Goal: Transaction & Acquisition: Purchase product/service

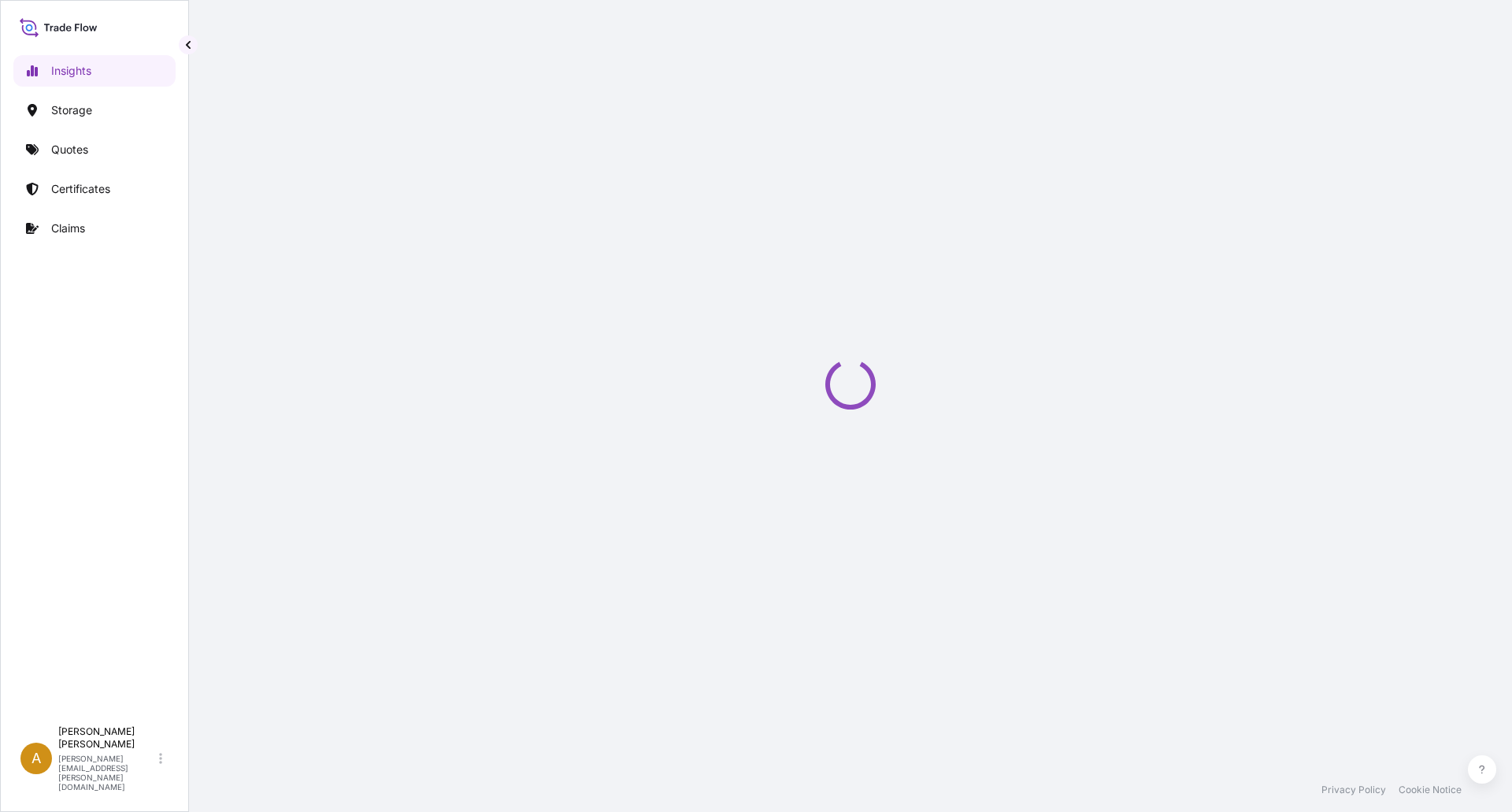
select select "2025"
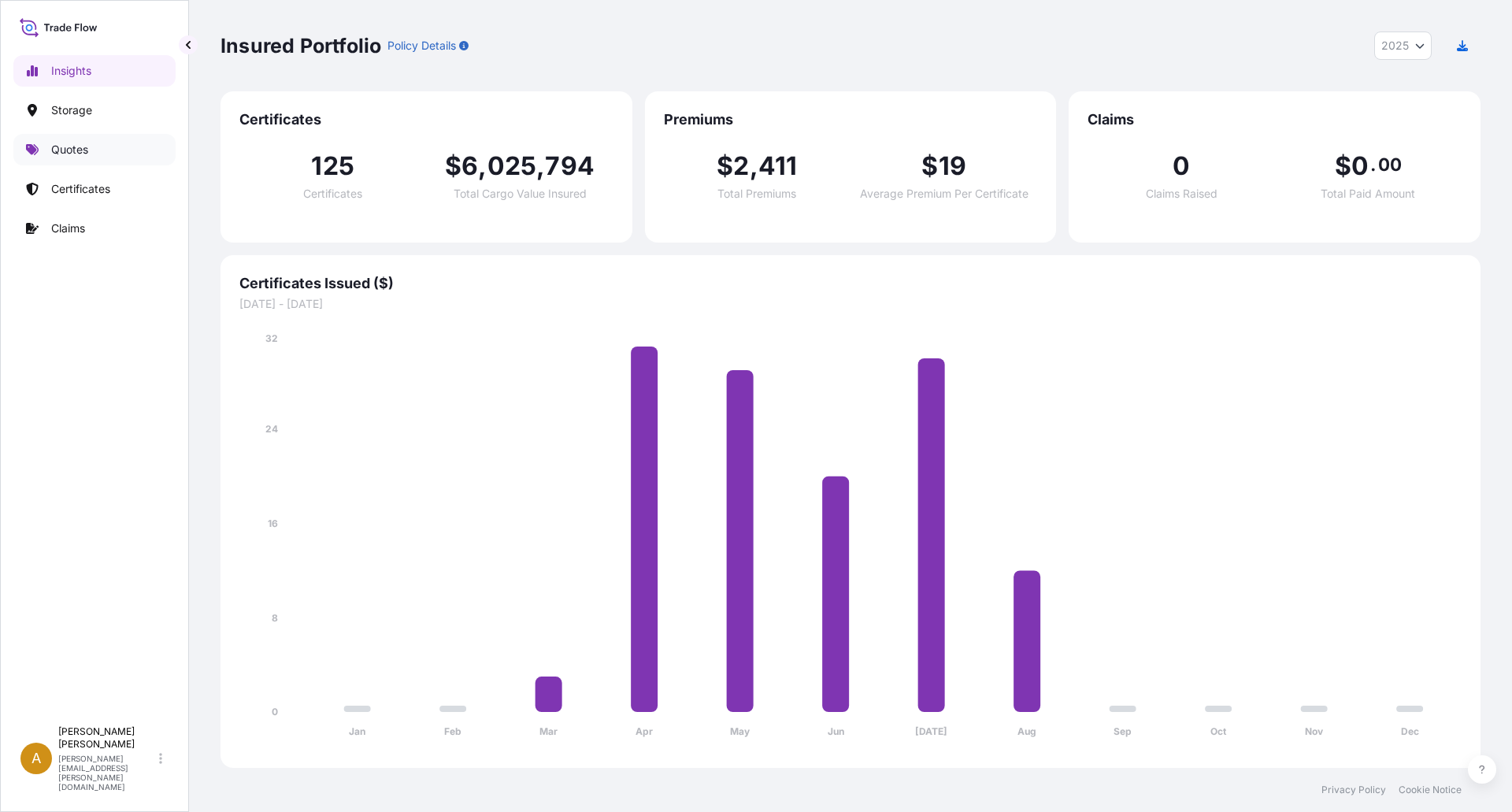
click at [67, 154] on p "Quotes" at bounding box center [69, 150] width 37 height 16
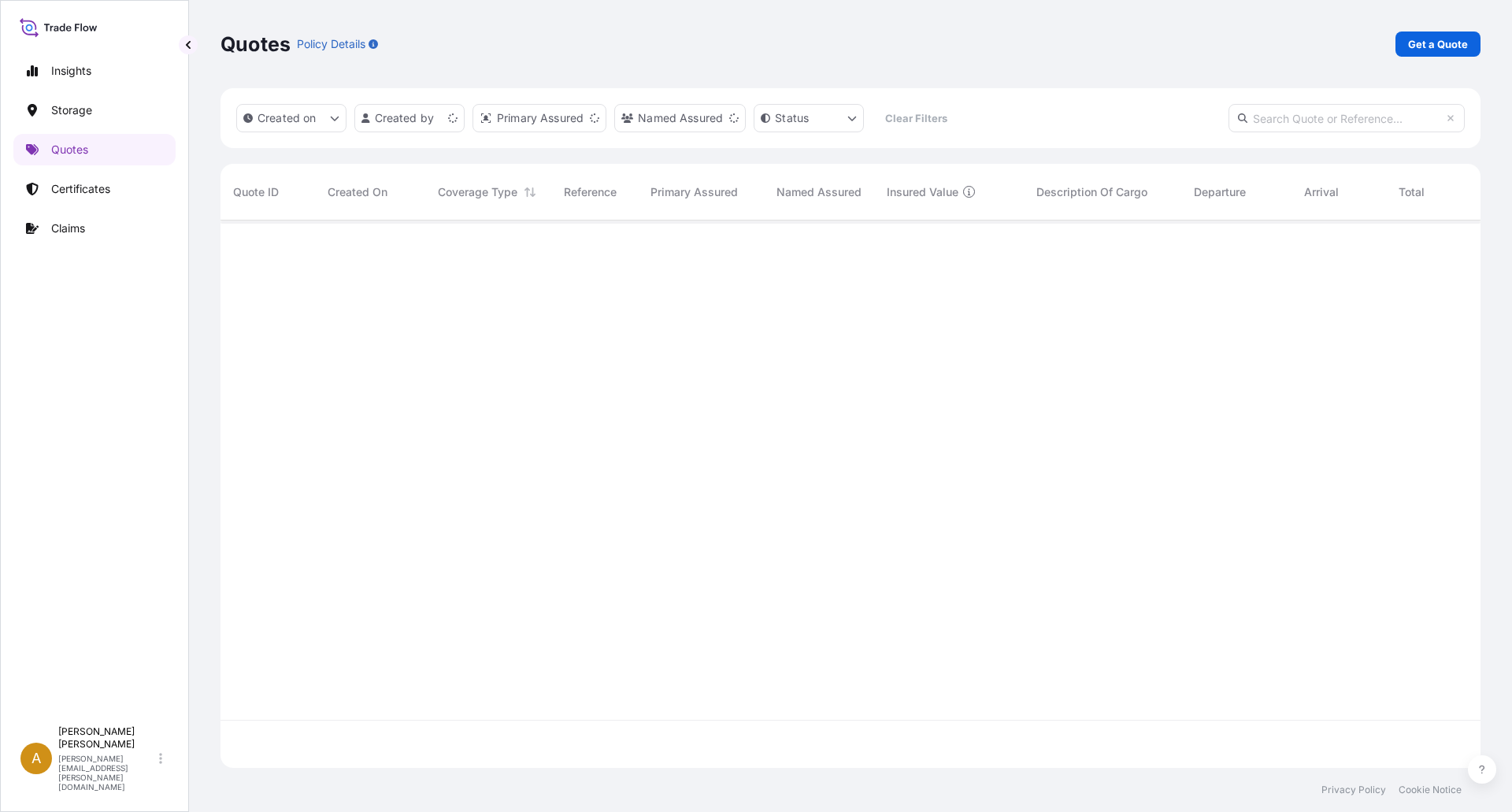
scroll to position [545, 1248]
click at [1433, 45] on p "Get a Quote" at bounding box center [1438, 45] width 60 height 16
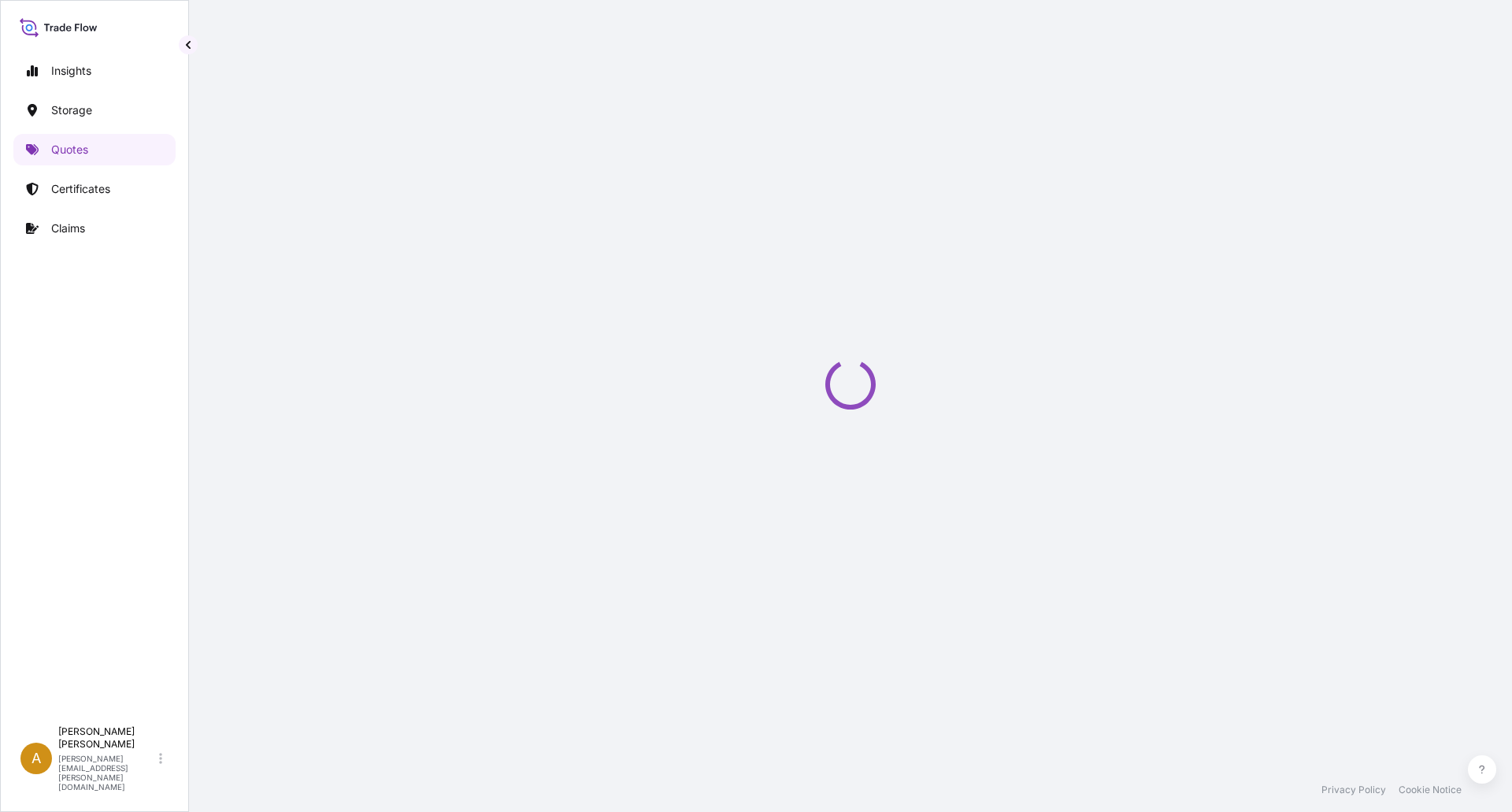
select select "Water"
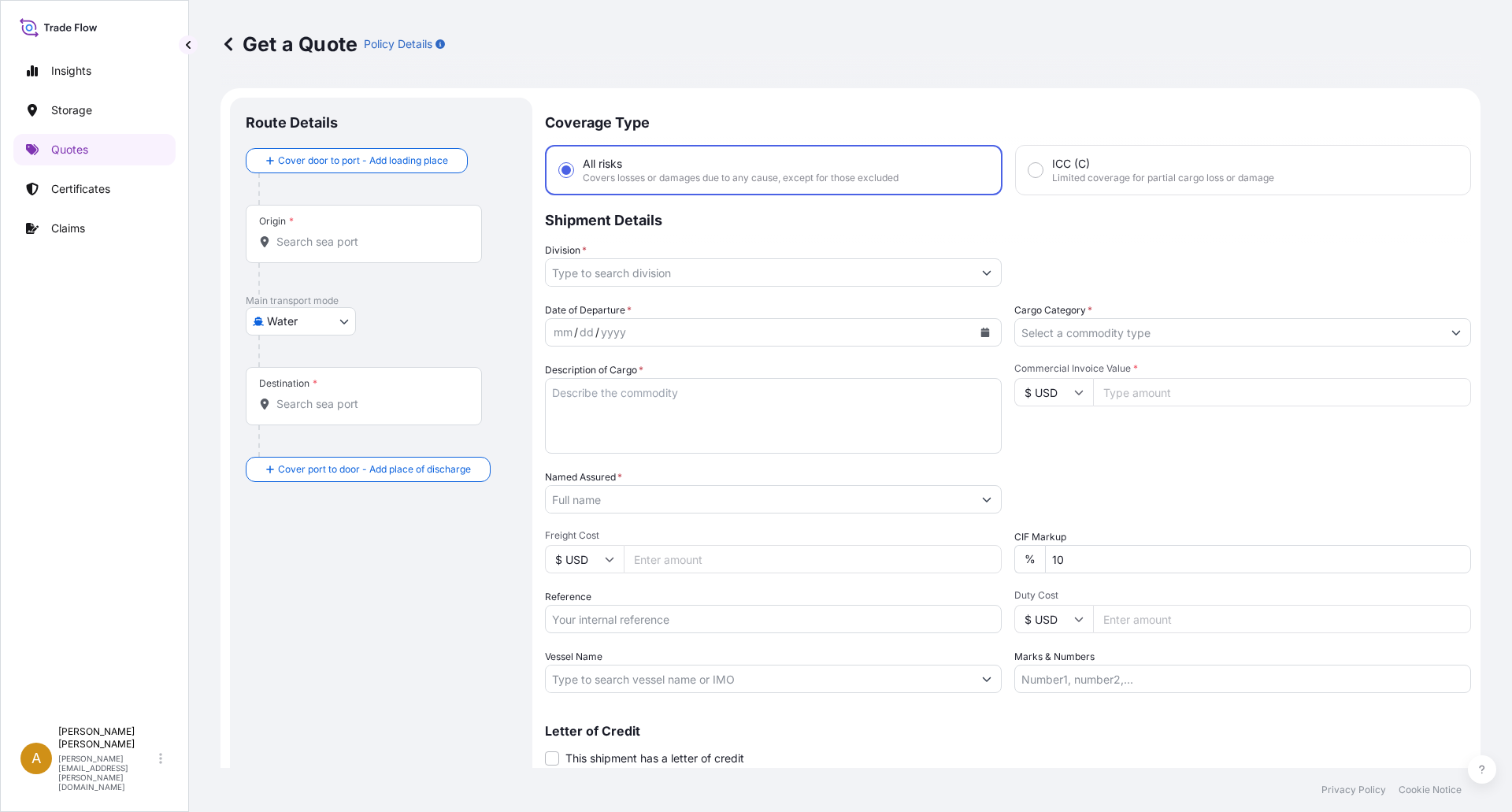
scroll to position [25, 0]
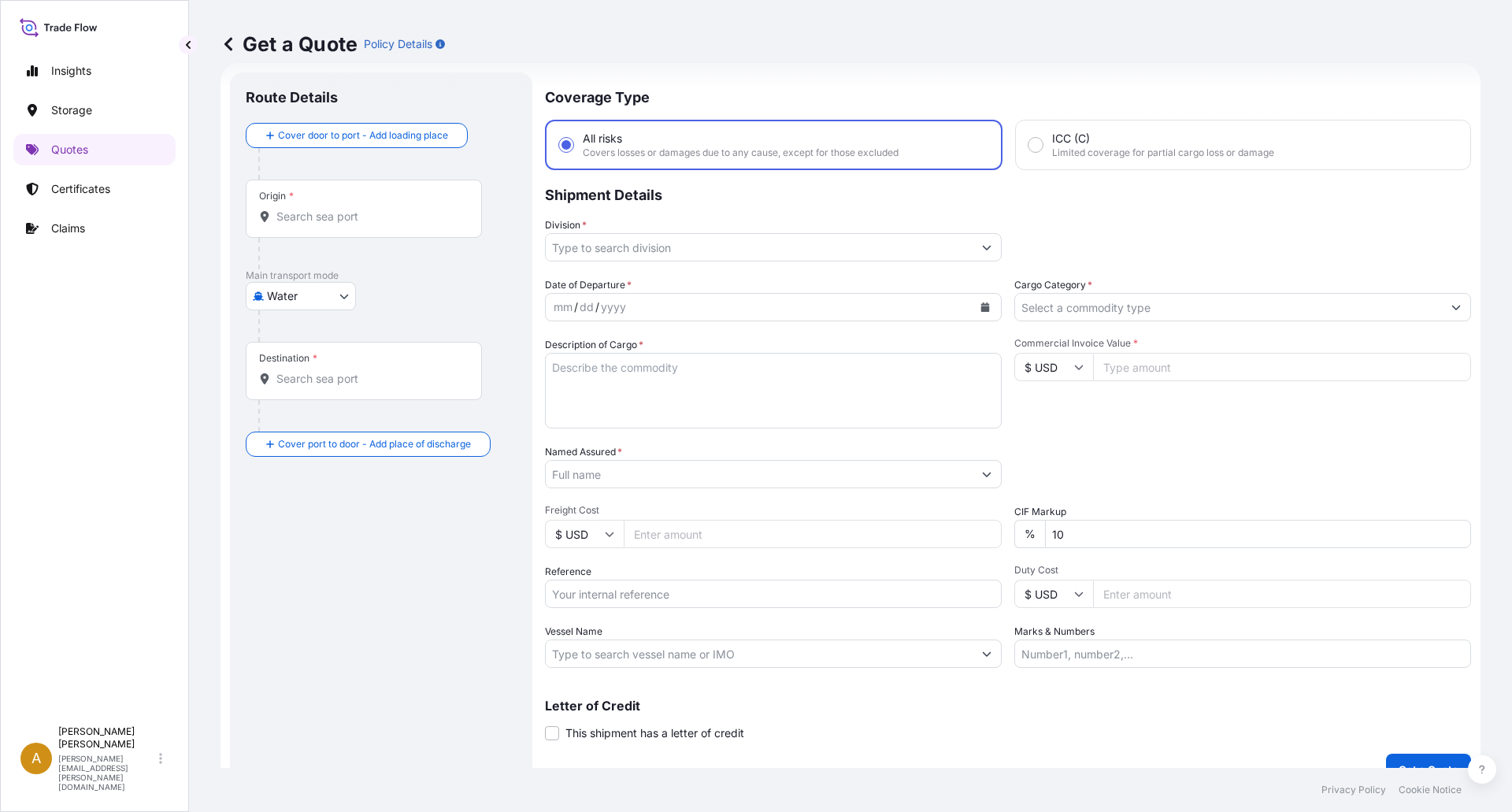
click at [349, 195] on div "Origin *" at bounding box center [364, 208] width 236 height 58
click at [349, 208] on input "Origin *" at bounding box center [369, 216] width 186 height 16
click at [356, 213] on input "Origin *" at bounding box center [369, 216] width 186 height 16
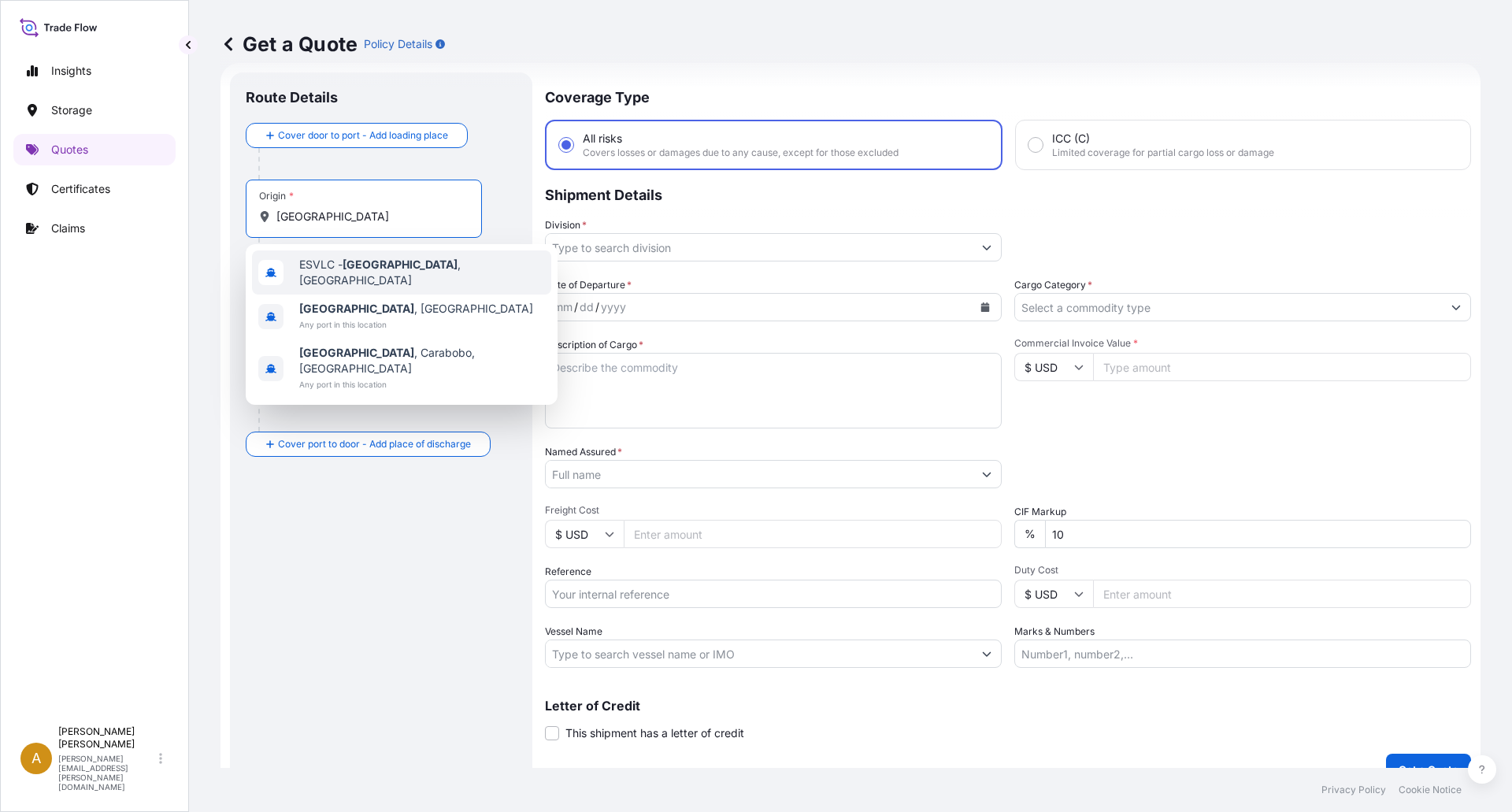
click at [294, 283] on div "ESVLC - [GEOGRAPHIC_DATA] , [GEOGRAPHIC_DATA]" at bounding box center [401, 272] width 300 height 44
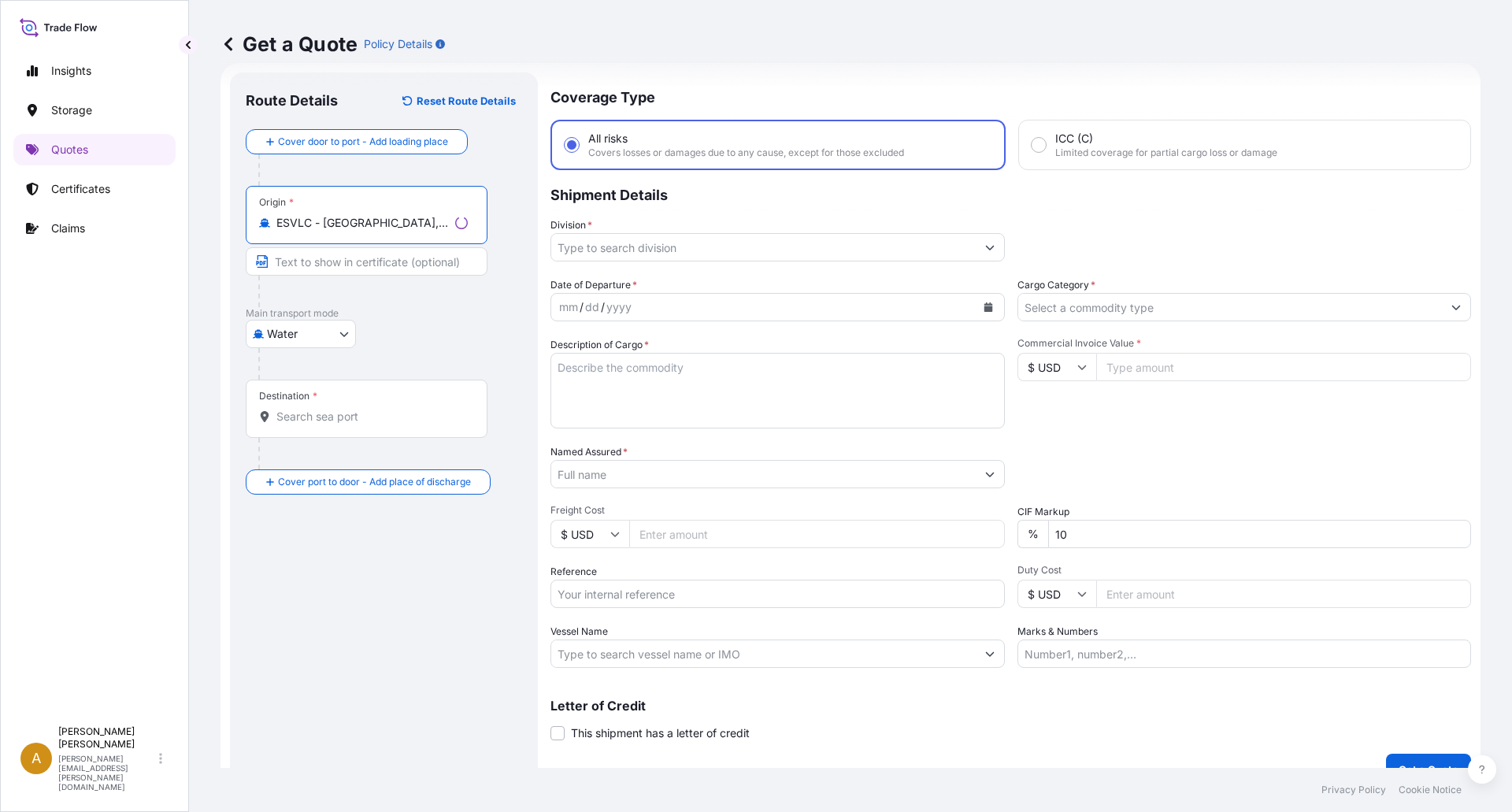
type input "ESVLC - [GEOGRAPHIC_DATA], [GEOGRAPHIC_DATA]"
click at [325, 400] on div "Destination *" at bounding box center [367, 408] width 241 height 58
click at [325, 409] on input "Destination *" at bounding box center [372, 417] width 191 height 16
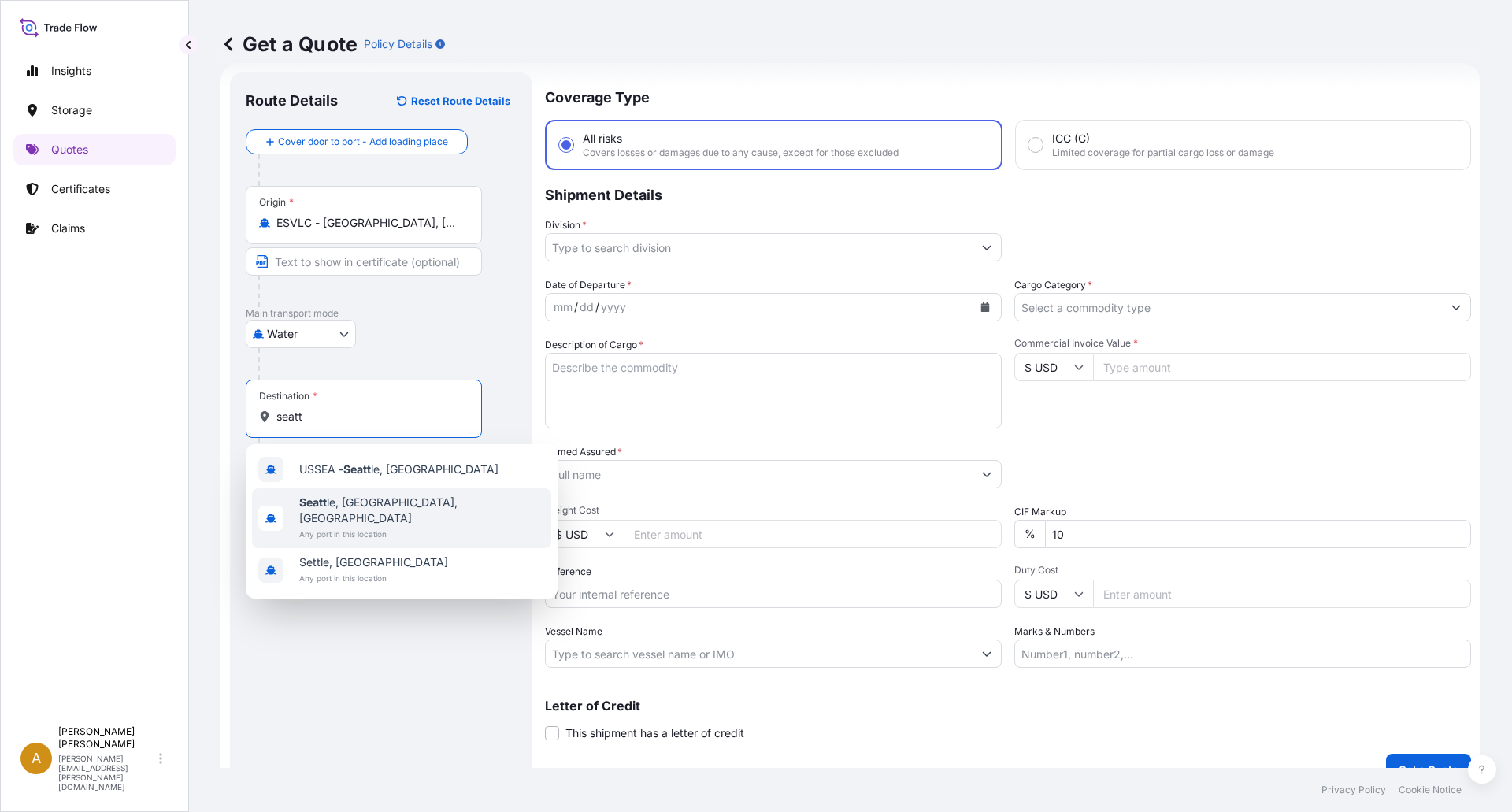
click at [365, 526] on span "Any port in this location" at bounding box center [422, 534] width 246 height 16
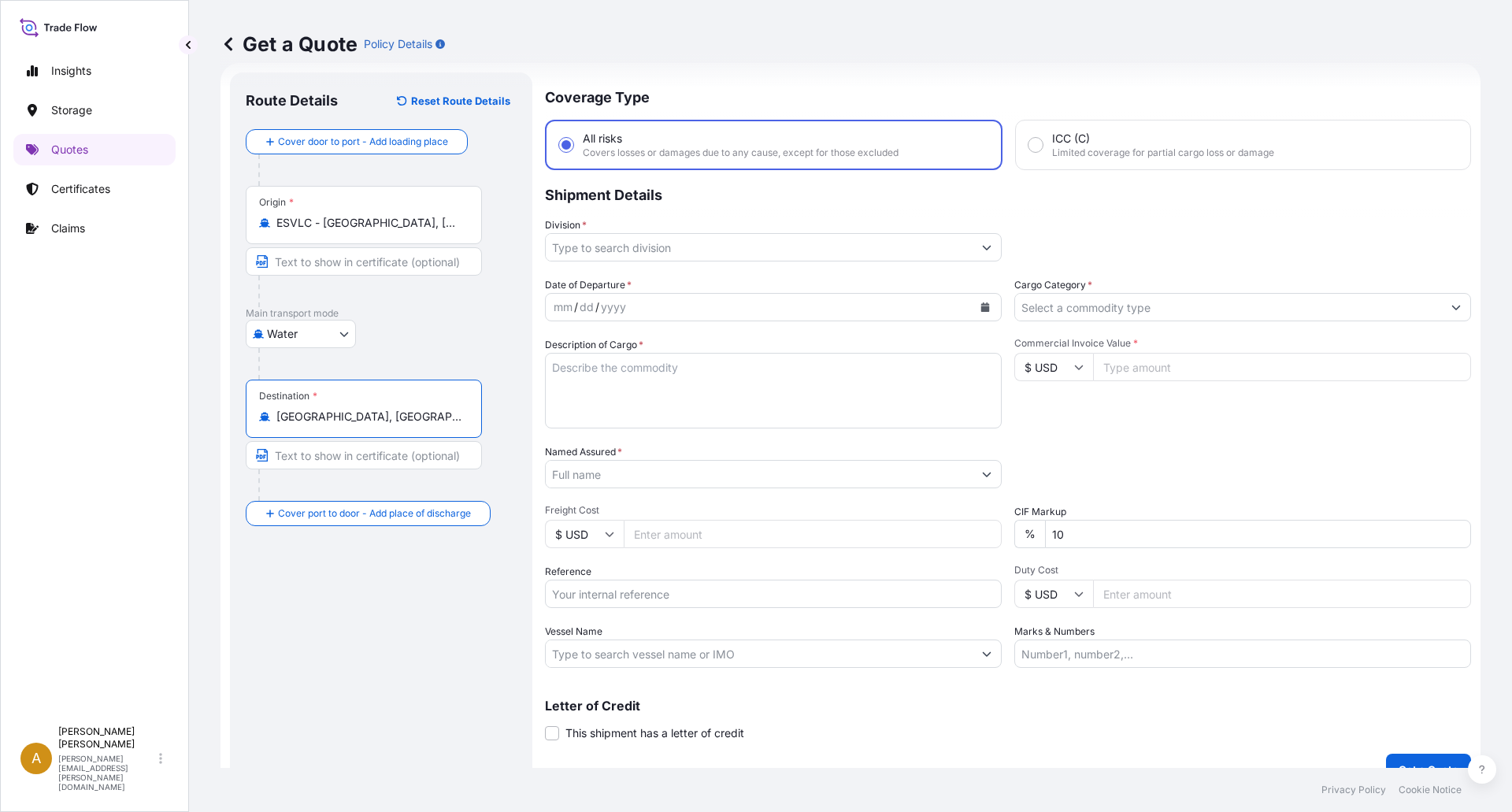
type input "[GEOGRAPHIC_DATA], [GEOGRAPHIC_DATA], [GEOGRAPHIC_DATA]"
click at [605, 251] on input "Division *" at bounding box center [758, 248] width 427 height 29
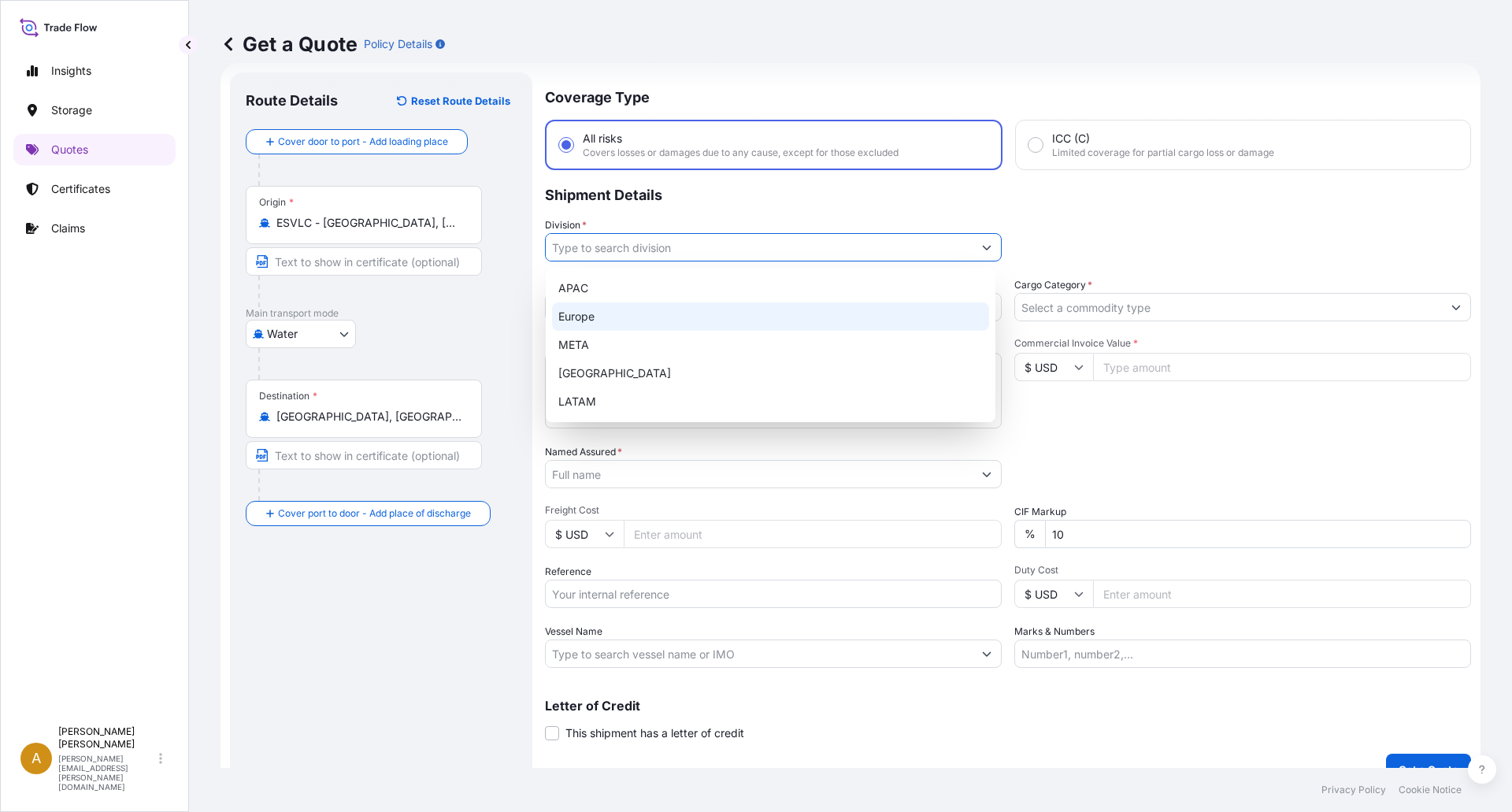
click at [590, 323] on div "Europe" at bounding box center [770, 317] width 437 height 29
type input "Europe"
click at [627, 312] on div "Europe" at bounding box center [770, 317] width 437 height 29
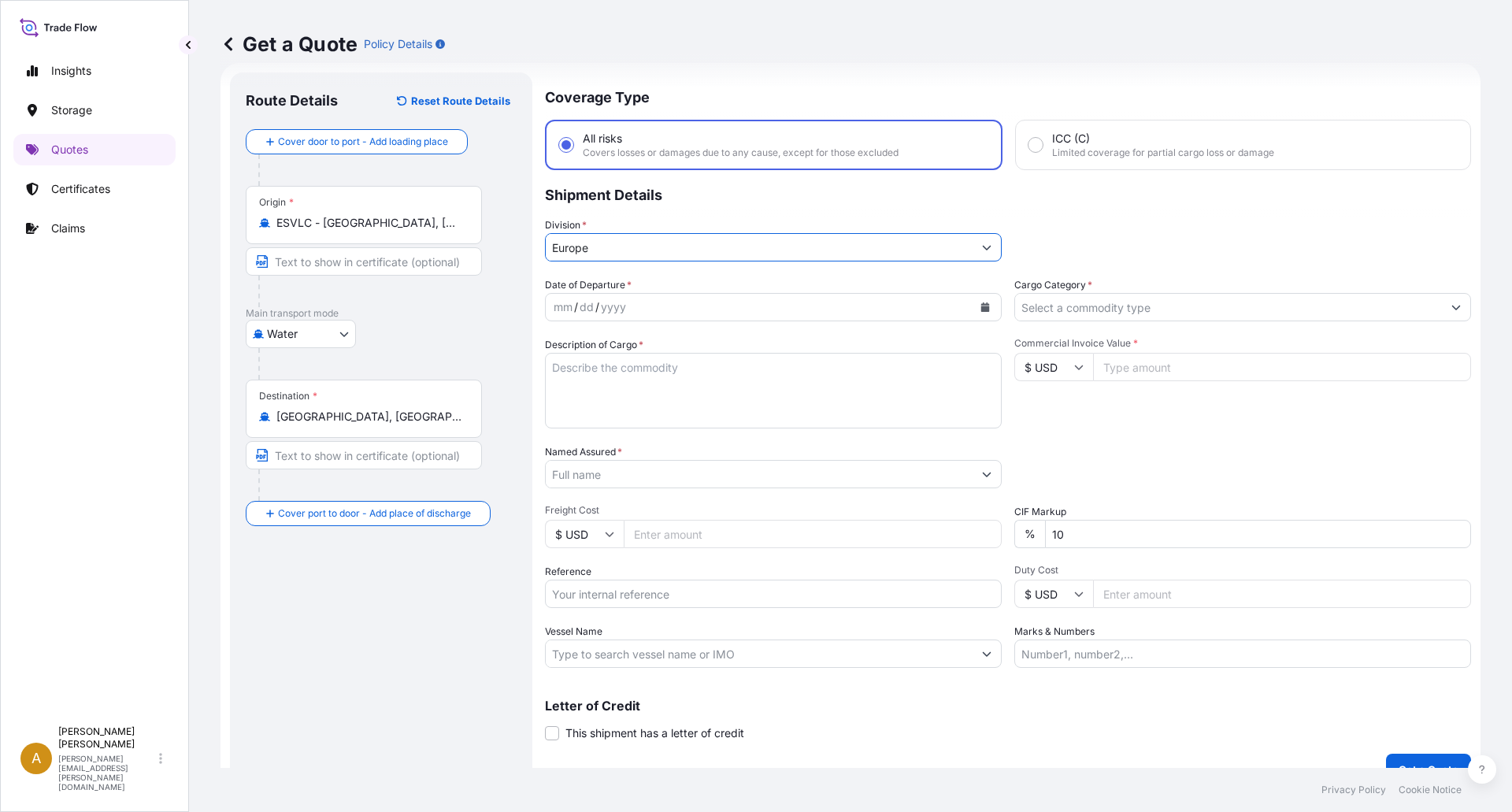
click at [607, 301] on div "yyyy" at bounding box center [613, 307] width 29 height 19
click at [570, 309] on div "mm" at bounding box center [562, 307] width 22 height 19
click at [569, 309] on div "mm" at bounding box center [562, 307] width 22 height 19
click at [977, 312] on button "Calendar" at bounding box center [985, 307] width 25 height 25
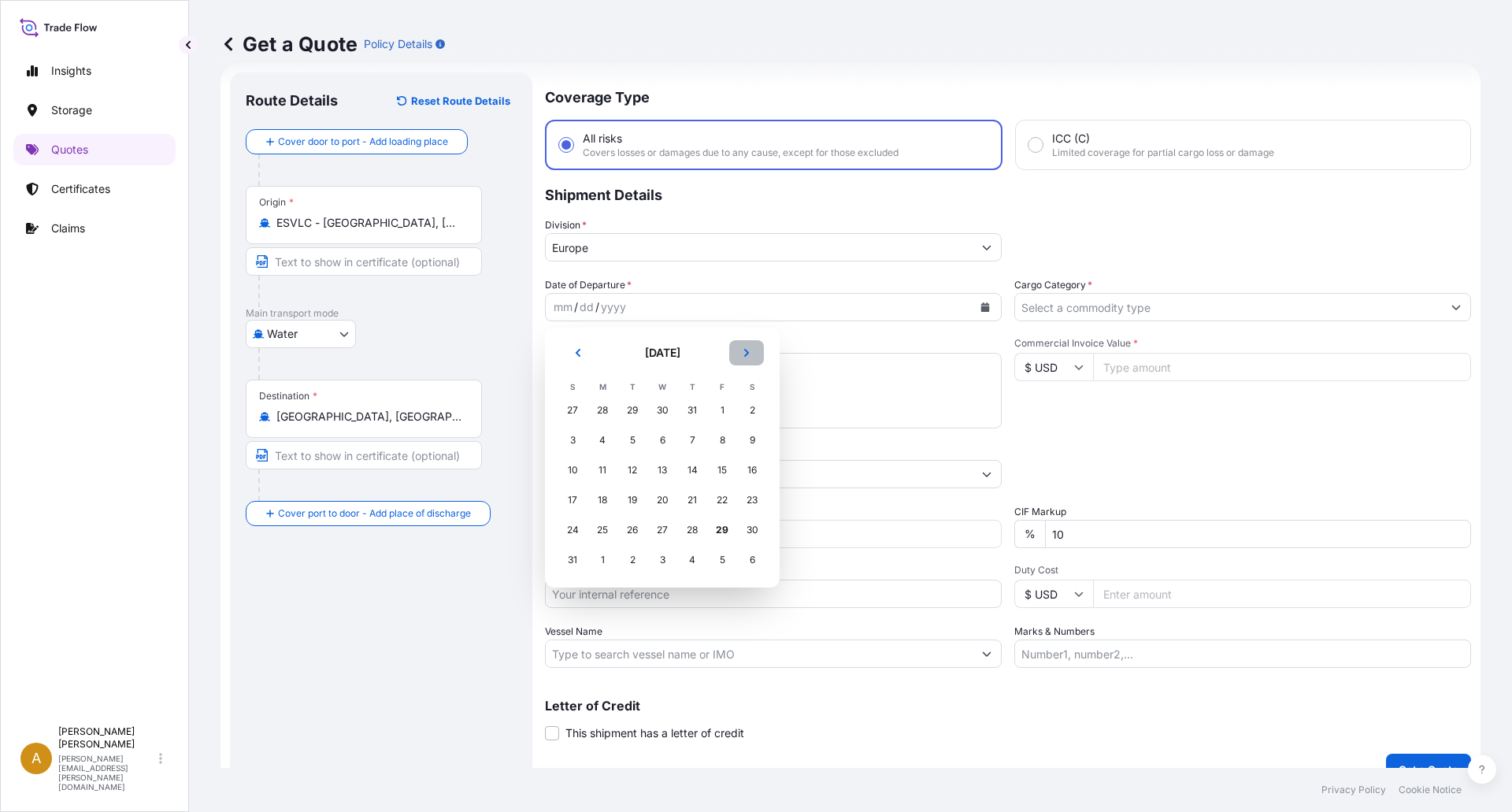
click at [742, 352] on icon "Next" at bounding box center [747, 352] width 10 height 10
click at [669, 415] on div "3" at bounding box center [663, 410] width 29 height 29
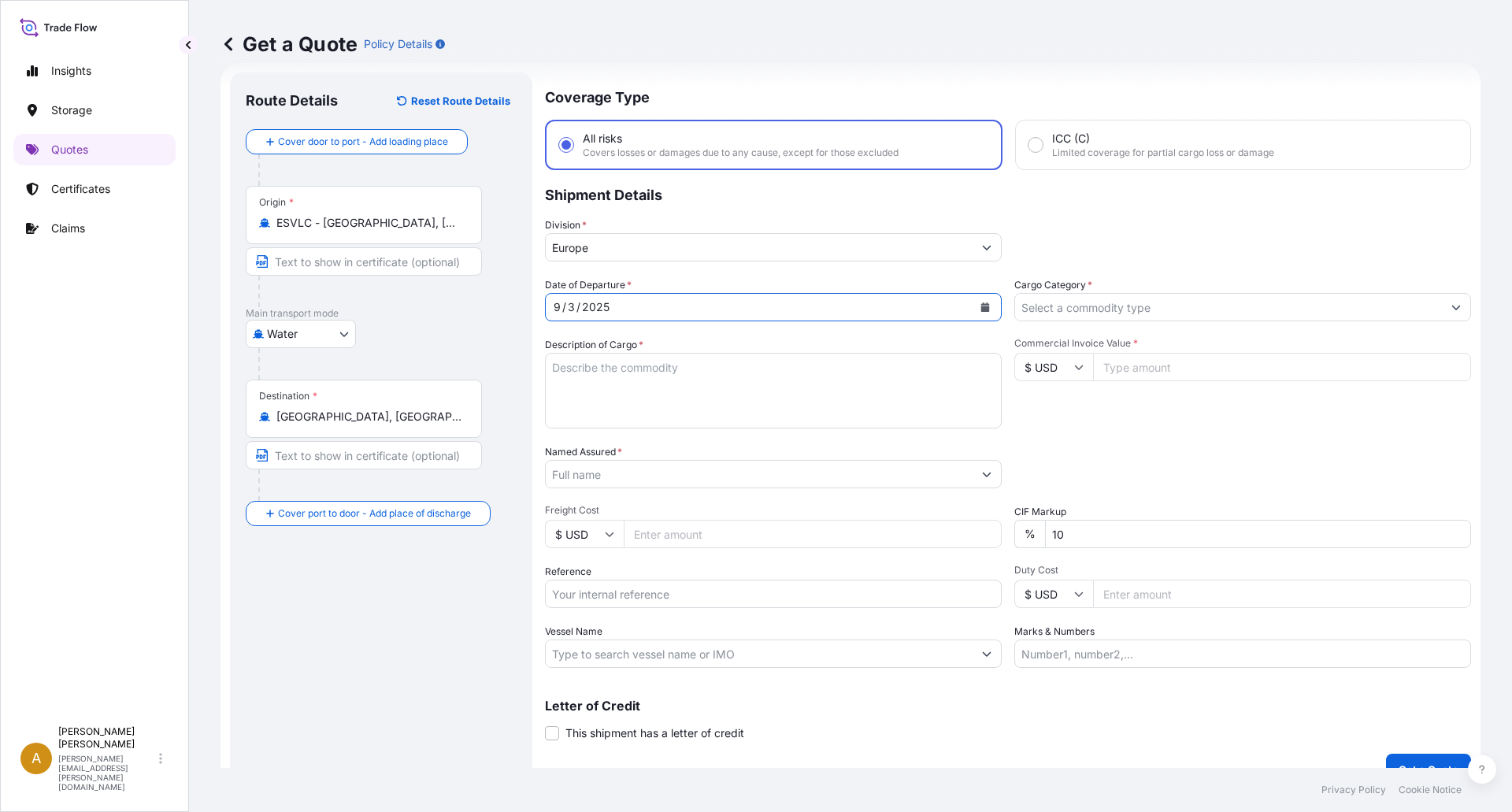
click at [1043, 308] on input "Cargo Category *" at bounding box center [1228, 308] width 427 height 29
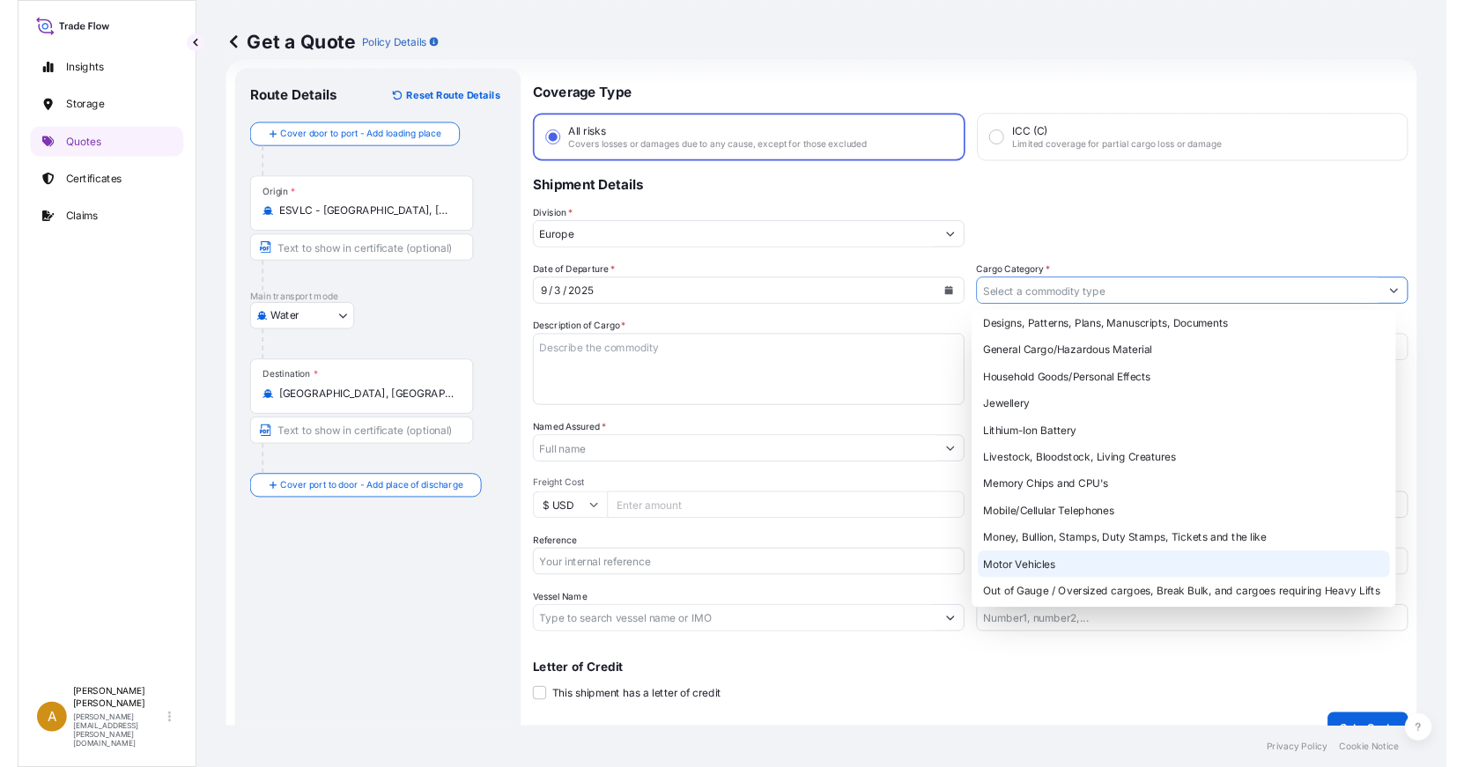
scroll to position [120, 0]
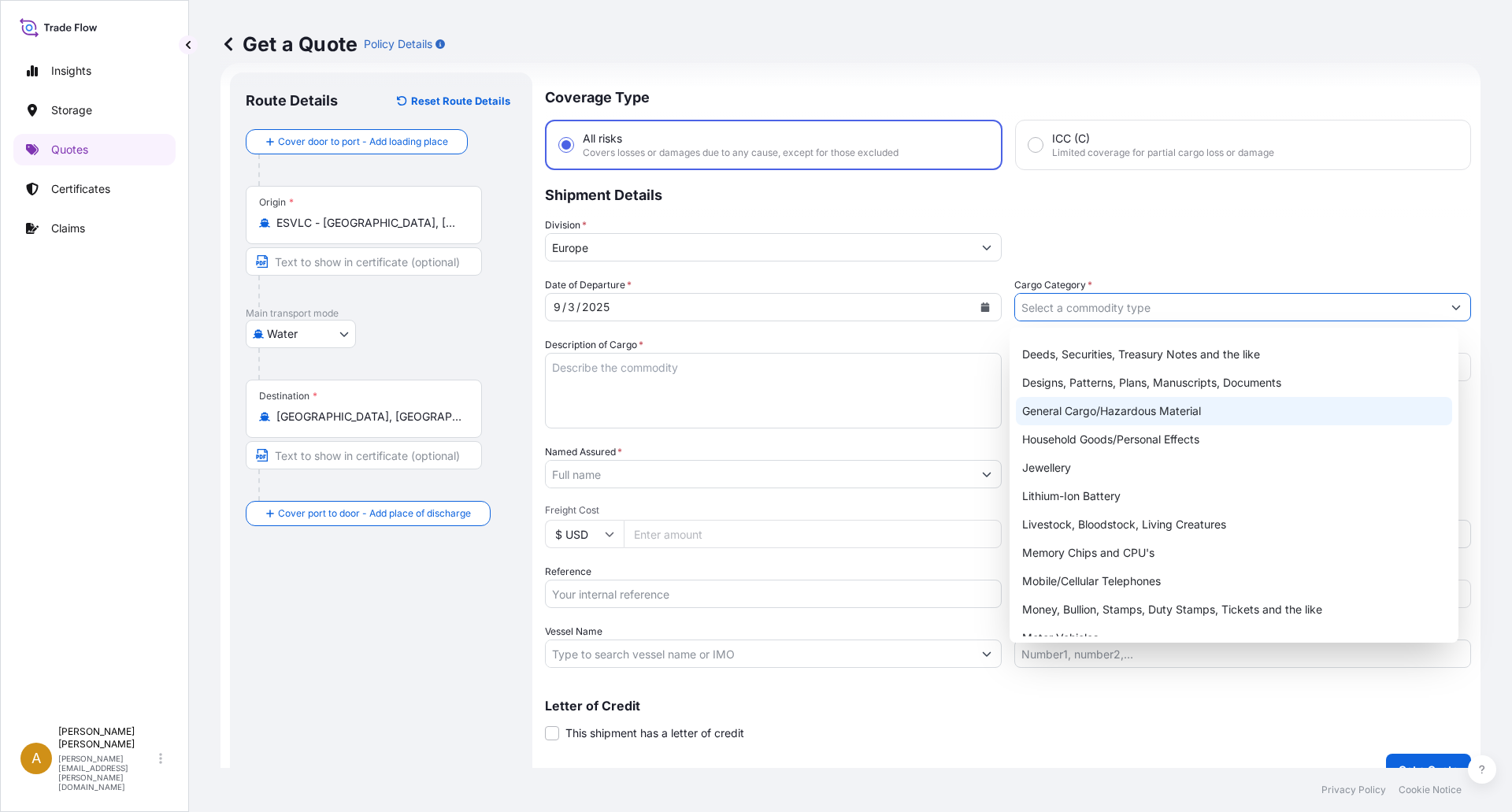
click at [1163, 422] on div "General Cargo/Hazardous Material" at bounding box center [1234, 411] width 437 height 29
type input "General Cargo/Hazardous Material"
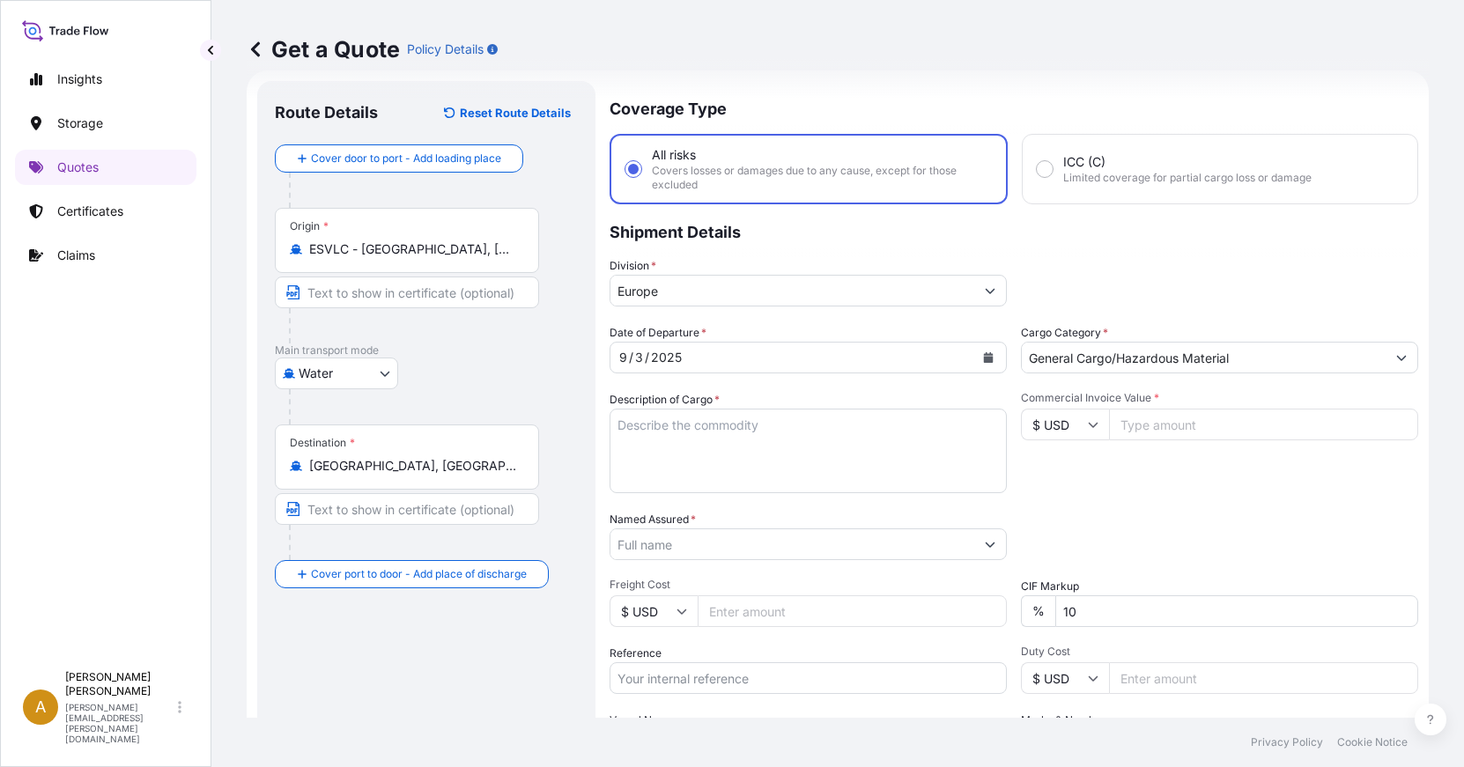
click at [713, 421] on textarea "Description of Cargo *" at bounding box center [807, 451] width 397 height 85
paste textarea "CONTROL-TEC VISION"
click at [629, 424] on textarea "CONTROL-TEC VISION" at bounding box center [807, 451] width 397 height 85
paste textarea "PACKAGE LOADED INTO"
click at [679, 446] on textarea "PACKAGE LOADED INTO CONTROL-TEC VISION" at bounding box center [807, 451] width 397 height 85
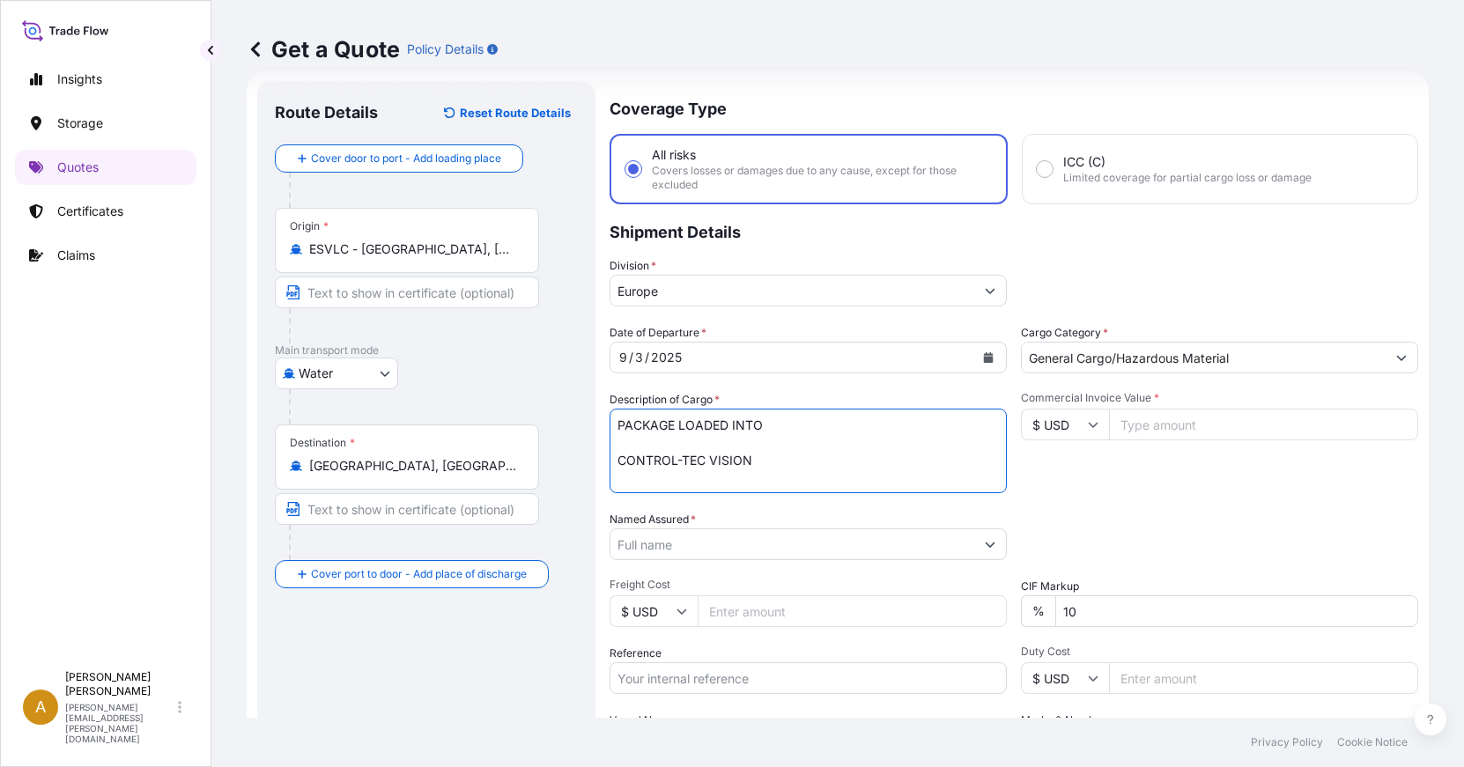
paste textarea "1 20' CONTAINER(S)"
click at [793, 471] on textarea "PACKAGE LOADED INTO 1 20' CONTAINER(S) CONTROL-TEC VISION" at bounding box center [807, 451] width 397 height 85
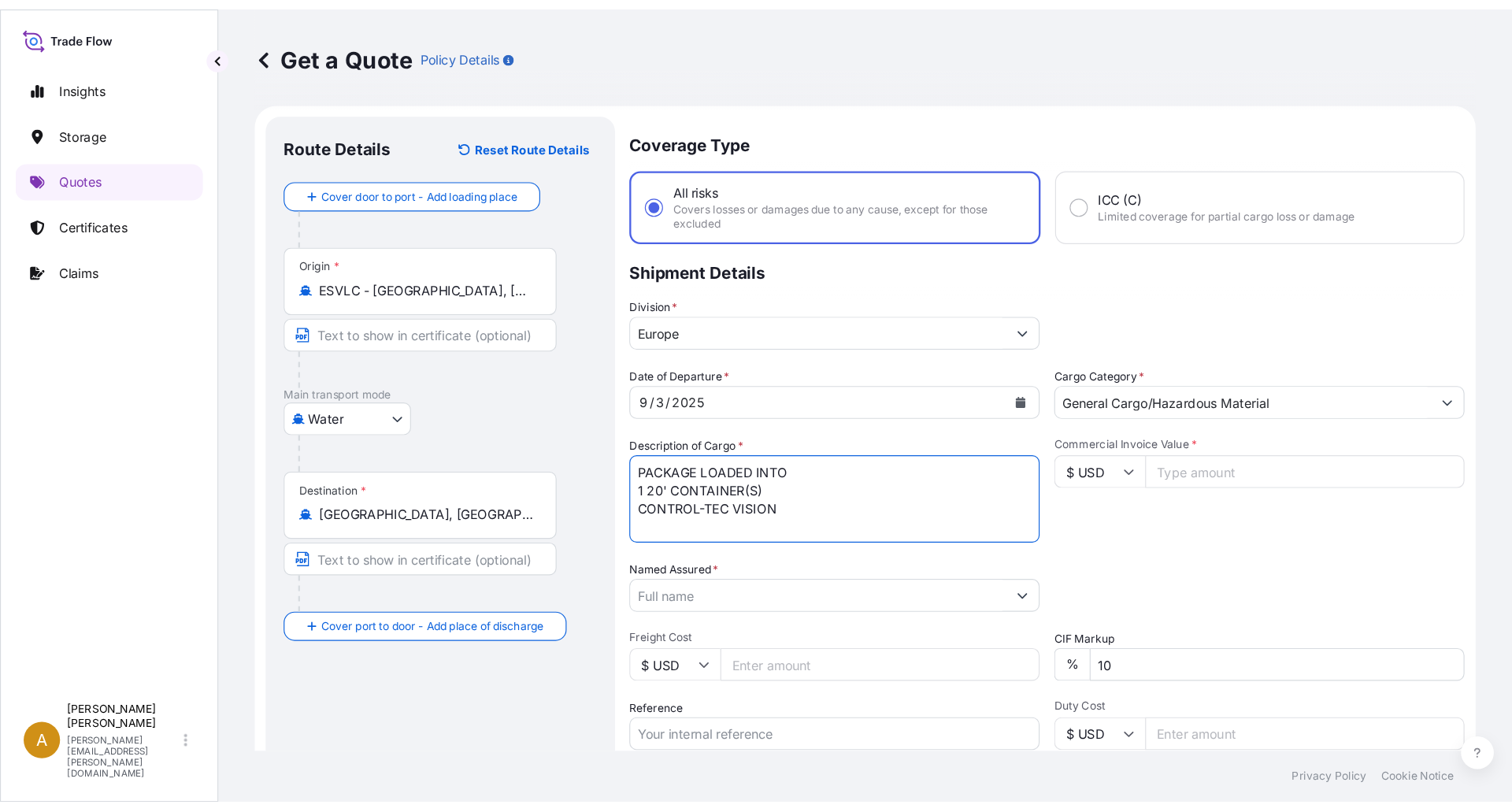
scroll to position [0, 0]
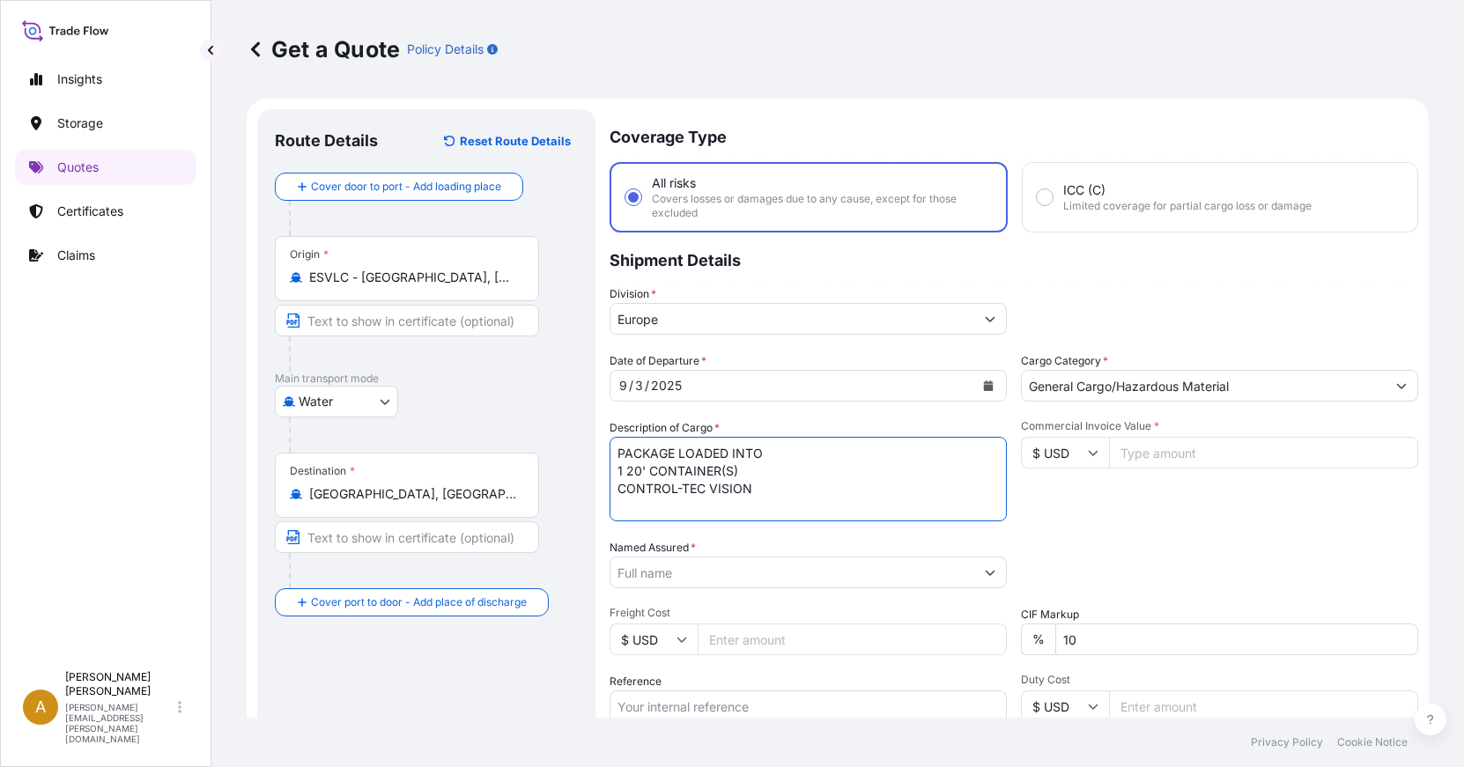
paste textarea "CONTROL-TEC APPLICATOR AUTOMATIC"
click at [870, 497] on textarea "PACKAGE LOADED INTO 1 20' CONTAINER(S) CONTROL-TEC VISION CONTROL-TEC APPLICATO…" at bounding box center [807, 479] width 397 height 85
paste textarea "CONTROL-TEC DISINFECTANT ULTRAHUMIDIFIE"
type textarea "PACKAGE LOADED INTO 1 20' CONTAINER(S) CONTROL-TEC VISION CONTROL-TEC DISINFECT…"
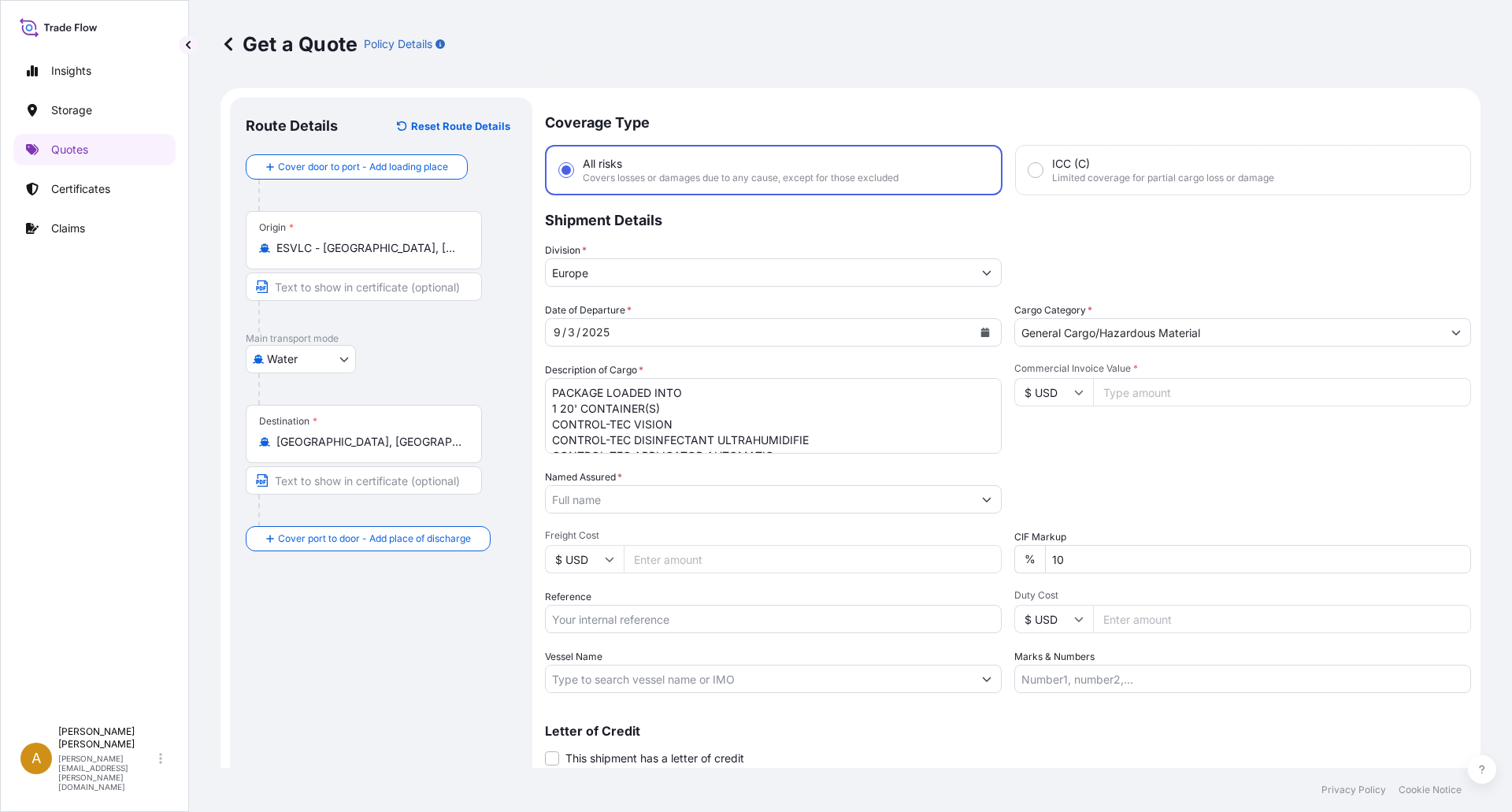
click at [1074, 399] on input "$ USD" at bounding box center [1053, 393] width 79 height 29
click at [1054, 431] on div "€ EUR" at bounding box center [1048, 435] width 66 height 30
type input "€ EUR"
click at [1110, 394] on input "Commercial Invoice Value *" at bounding box center [1281, 393] width 378 height 29
type input "42398.58"
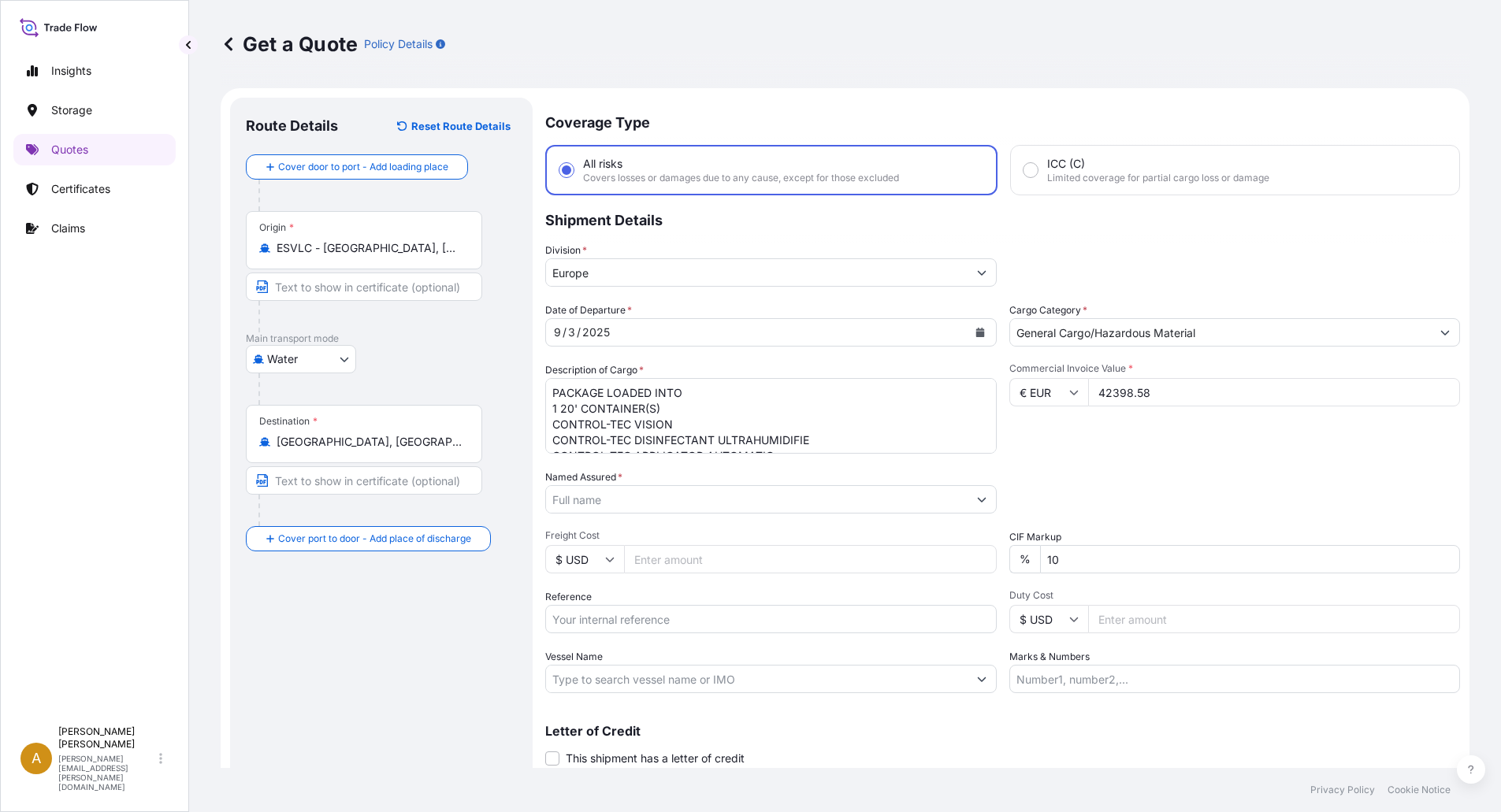
click at [742, 500] on input "Named Assured *" at bounding box center [756, 499] width 421 height 29
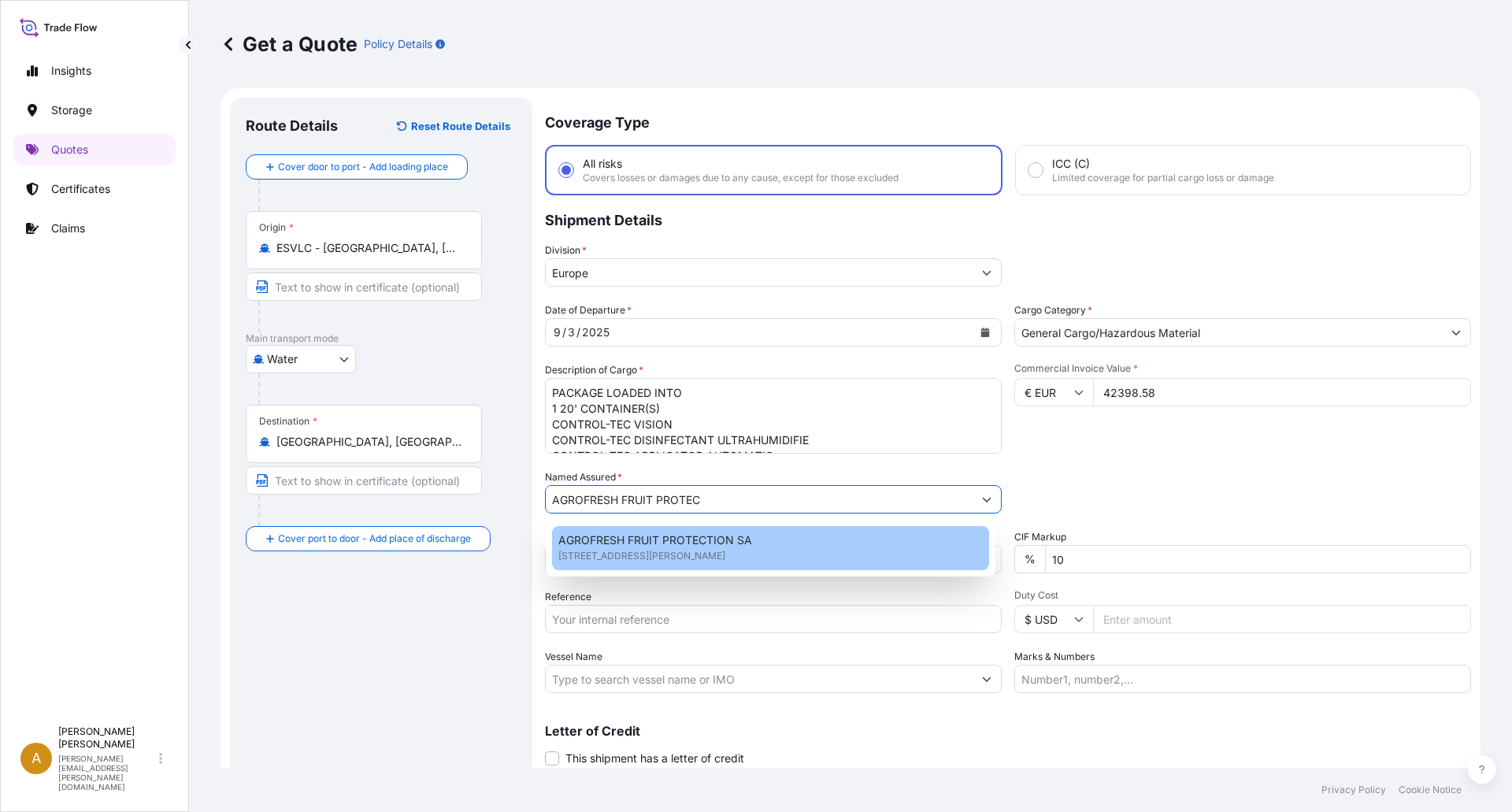
click at [569, 551] on span "[STREET_ADDRESS][PERSON_NAME]" at bounding box center [641, 556] width 167 height 16
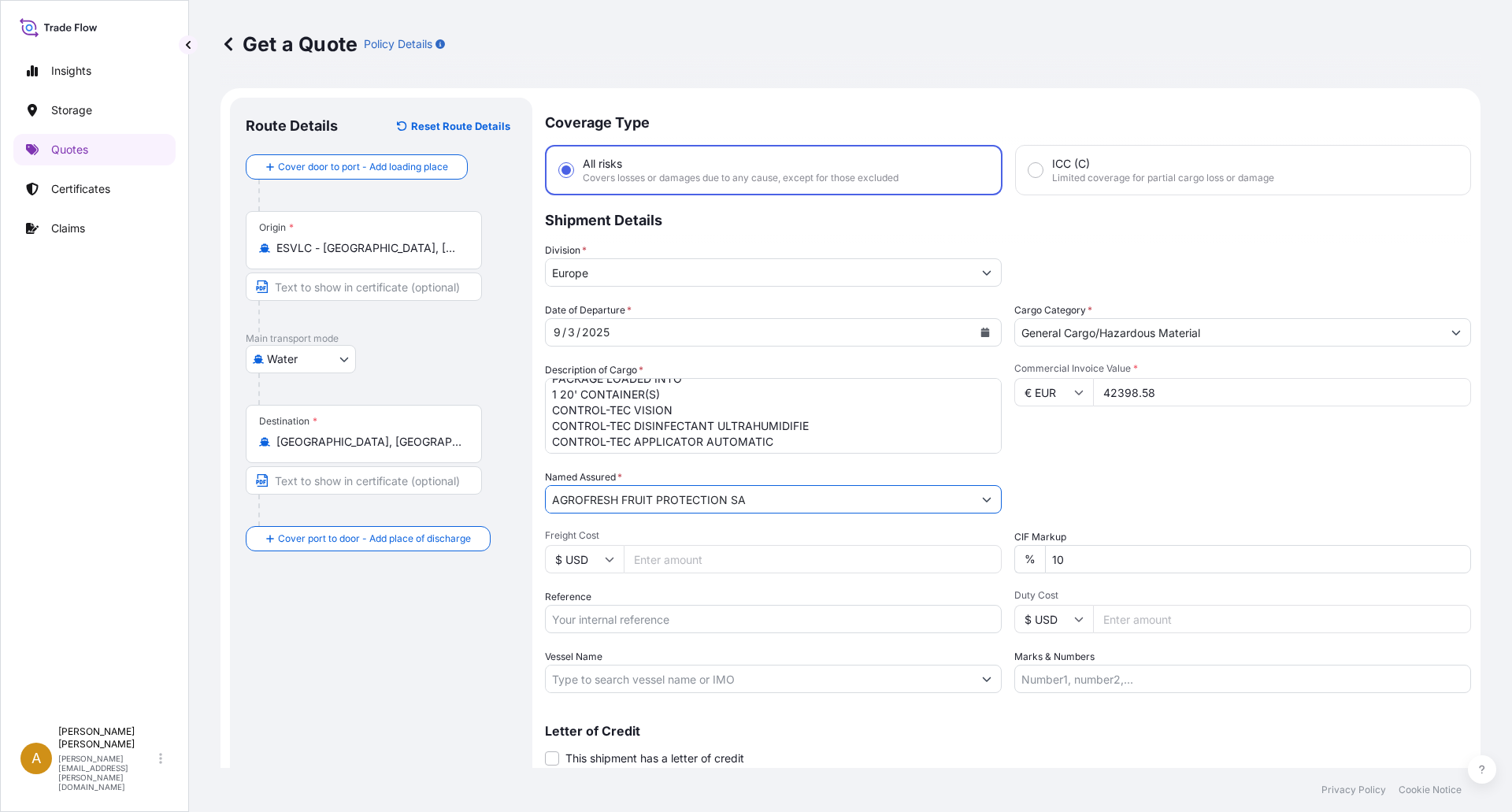
scroll to position [17, 0]
type input "AGROFRESH FRUIT PROTECTION SA"
click at [773, 672] on input "Vessel Name" at bounding box center [758, 679] width 427 height 29
click at [685, 676] on input "Vessel Name" at bounding box center [758, 679] width 427 height 29
paste input "MSC BRITTANY"
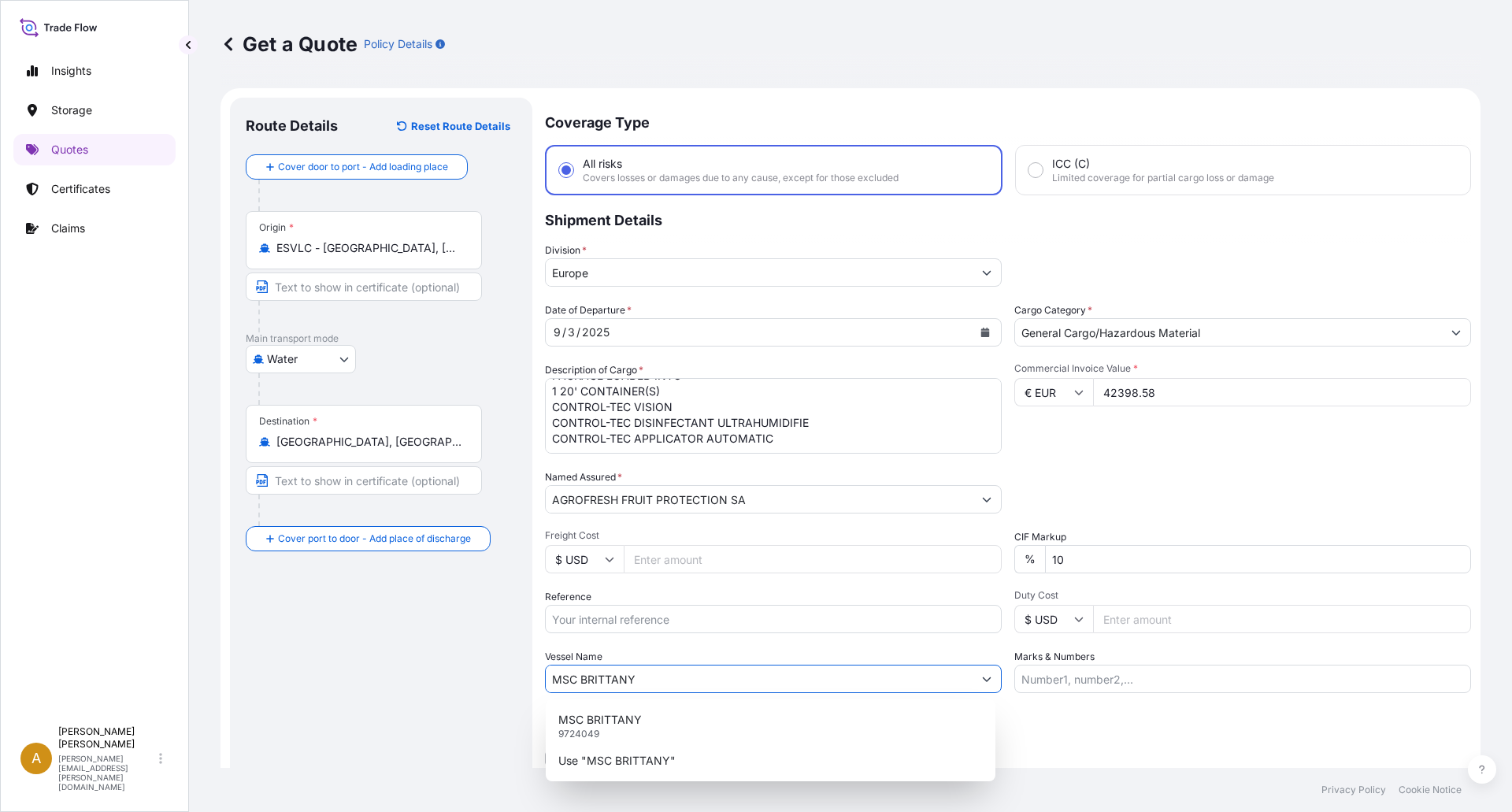
type input "MSC BRITTANY"
click at [682, 624] on input "Reference" at bounding box center [773, 619] width 457 height 29
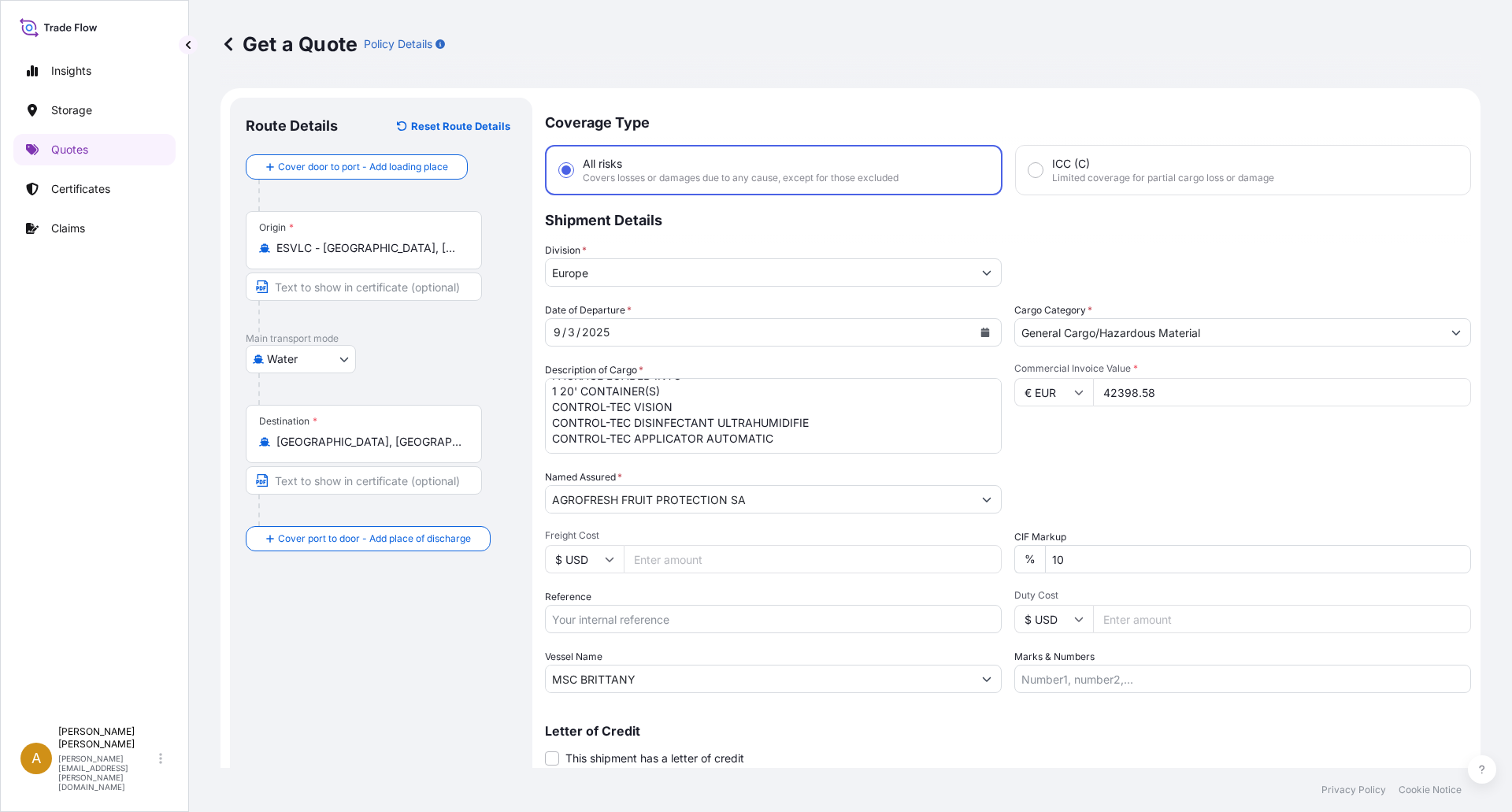
click at [748, 624] on input "Reference" at bounding box center [773, 619] width 457 height 29
click at [654, 605] on input "160" at bounding box center [773, 619] width 457 height 29
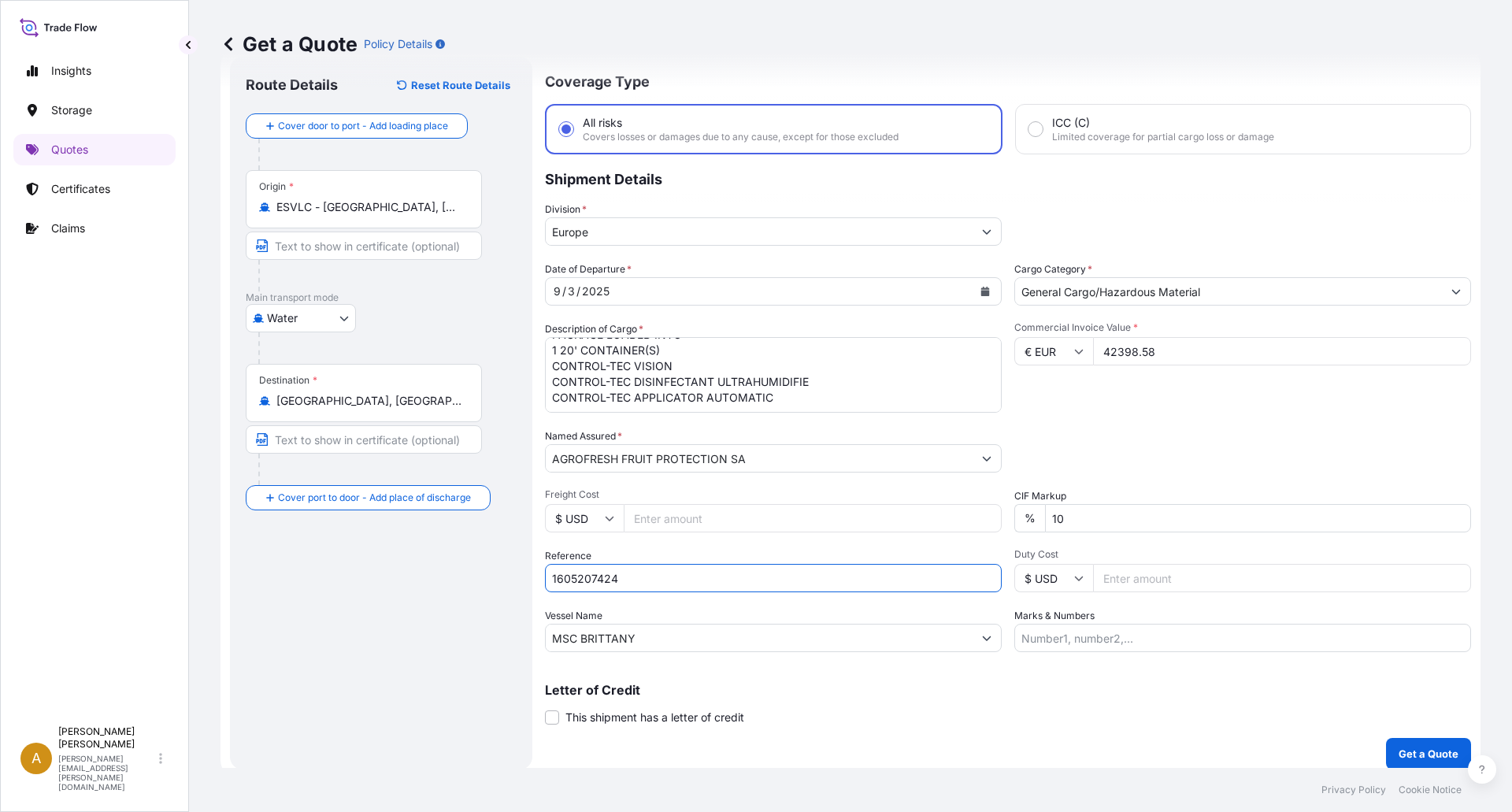
scroll to position [52, 0]
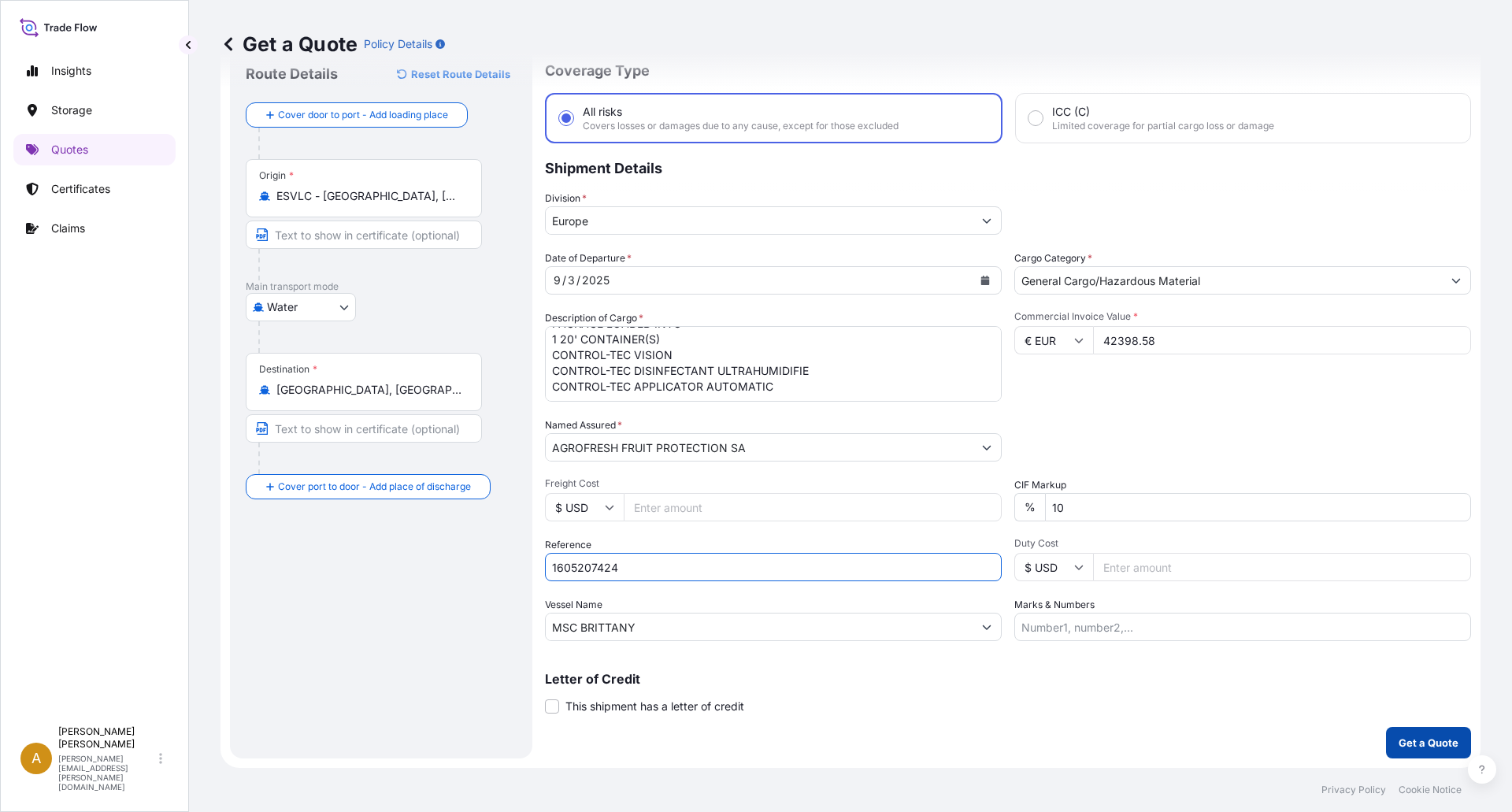
type input "1605207424"
click at [1408, 742] on p "Get a Quote" at bounding box center [1428, 743] width 60 height 16
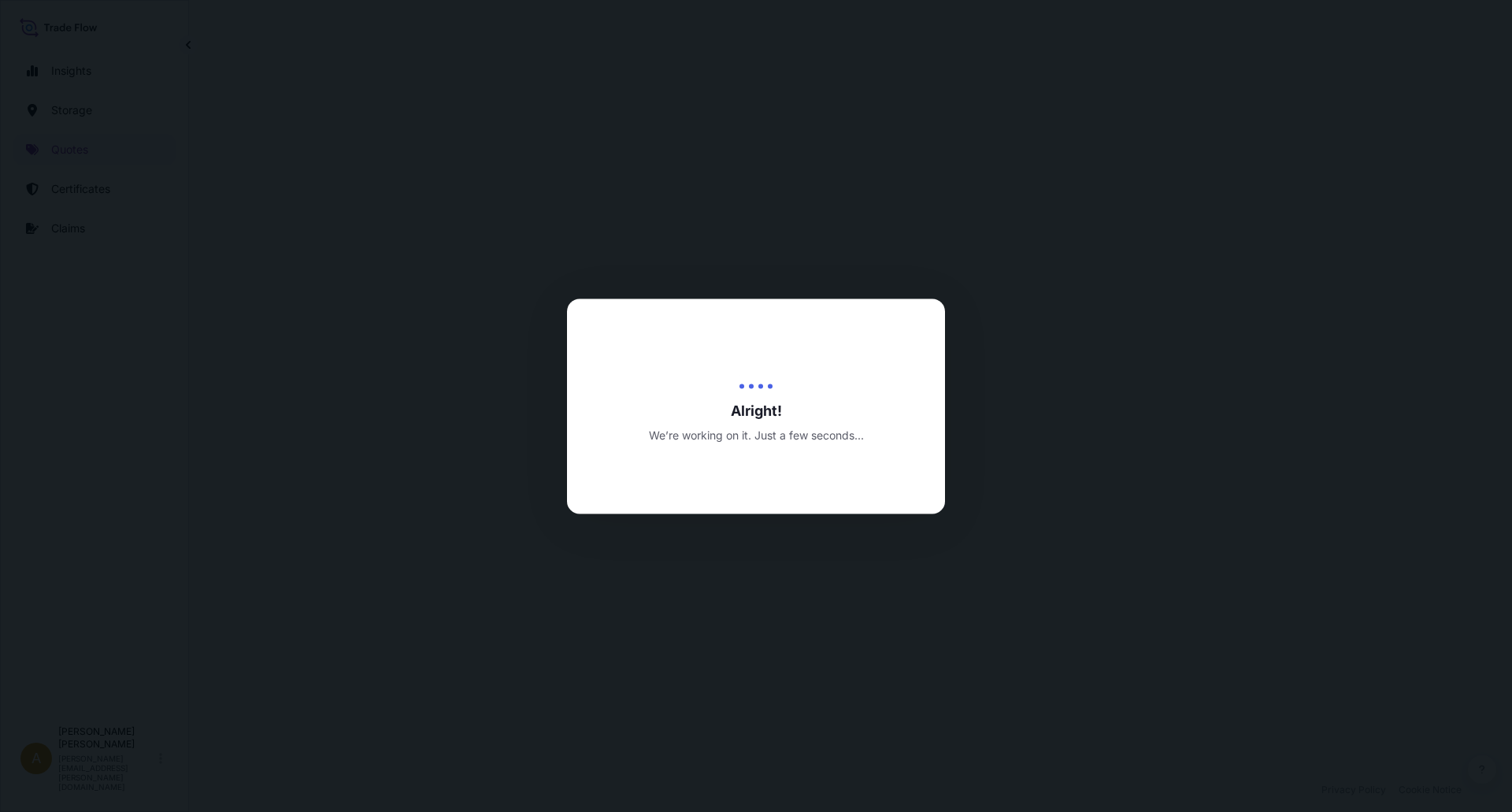
select select "Water"
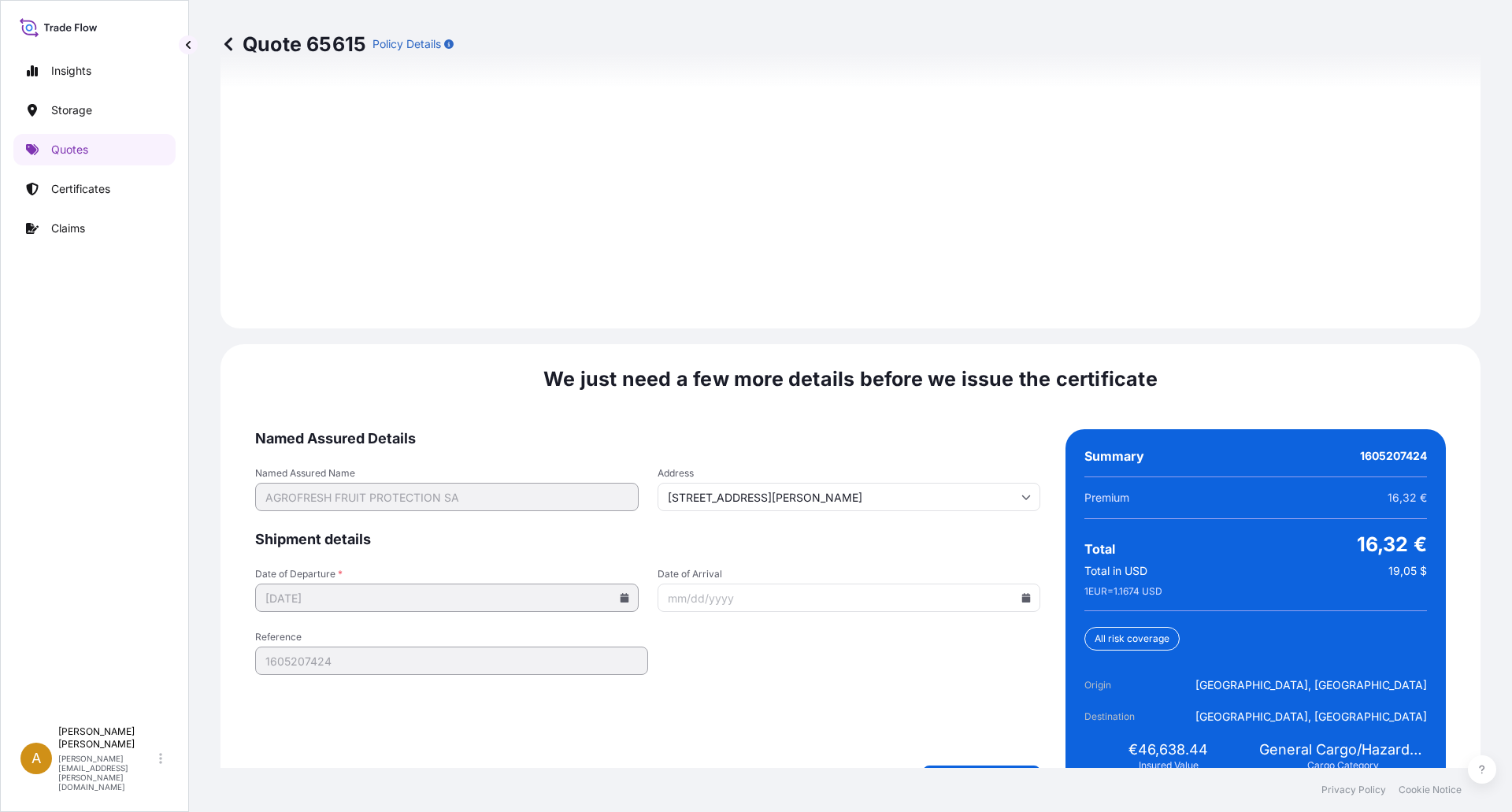
scroll to position [2192, 0]
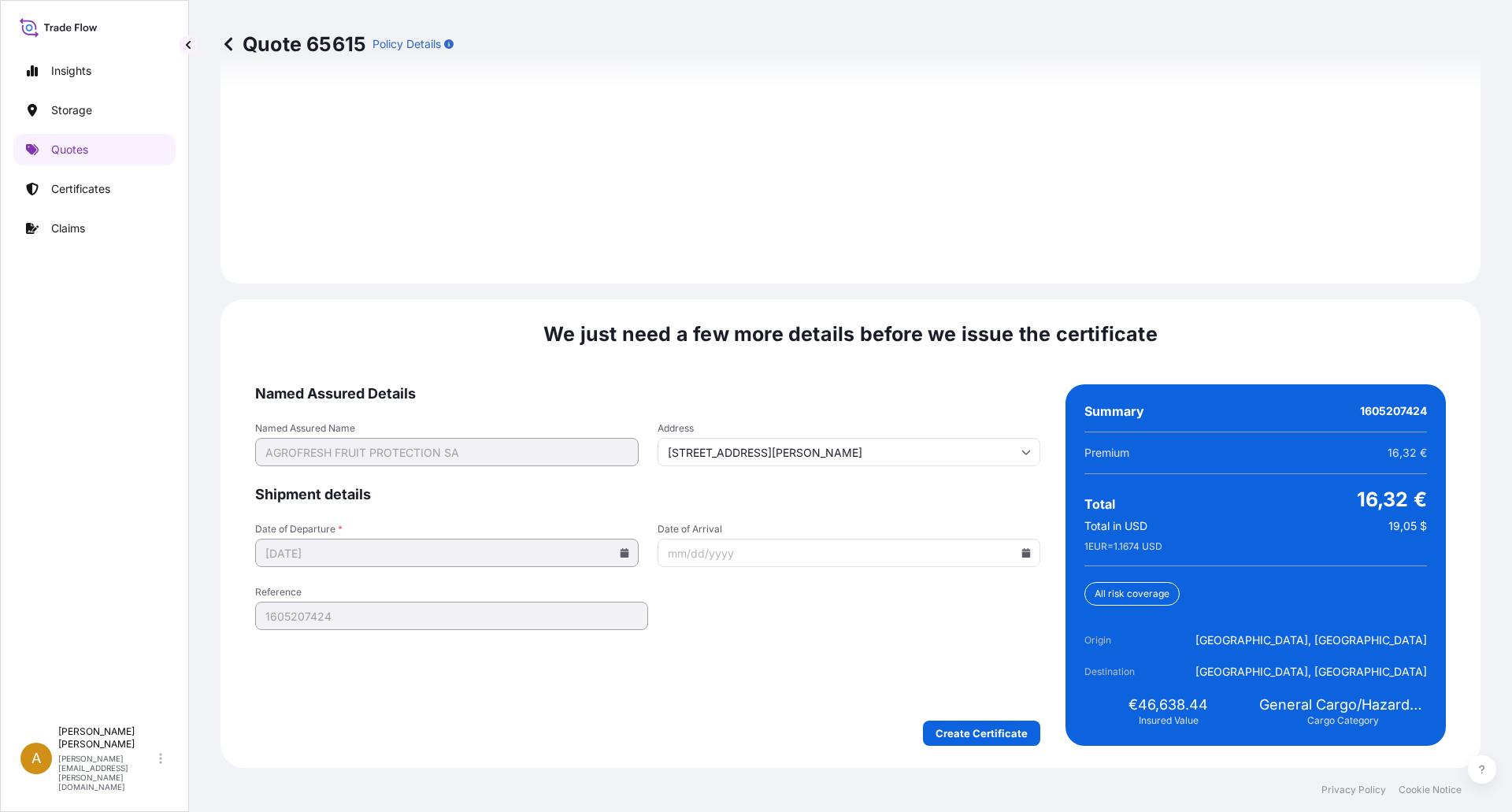
click at [689, 557] on input "Date of Arrival" at bounding box center [849, 553] width 384 height 29
click at [732, 563] on input "Date of Arrival" at bounding box center [849, 553] width 384 height 29
click at [1021, 551] on icon at bounding box center [1026, 553] width 10 height 10
click at [783, 297] on div "[DATE]" at bounding box center [843, 287] width 252 height 23
click at [942, 284] on button at bounding box center [950, 287] width 25 height 25
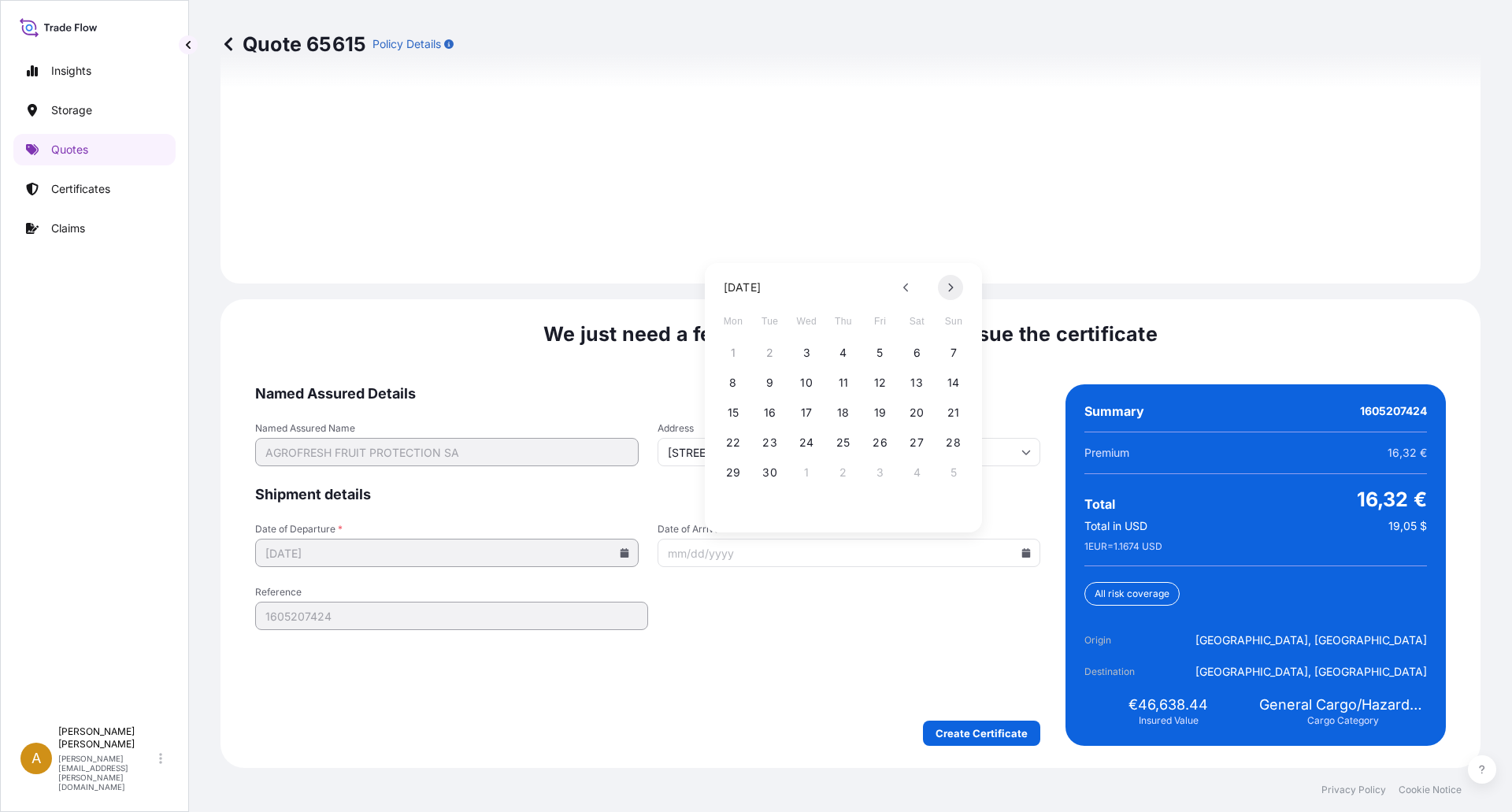
click at [942, 284] on button at bounding box center [950, 287] width 25 height 25
click at [874, 385] on button "10" at bounding box center [880, 383] width 25 height 25
type input "[DATE]"
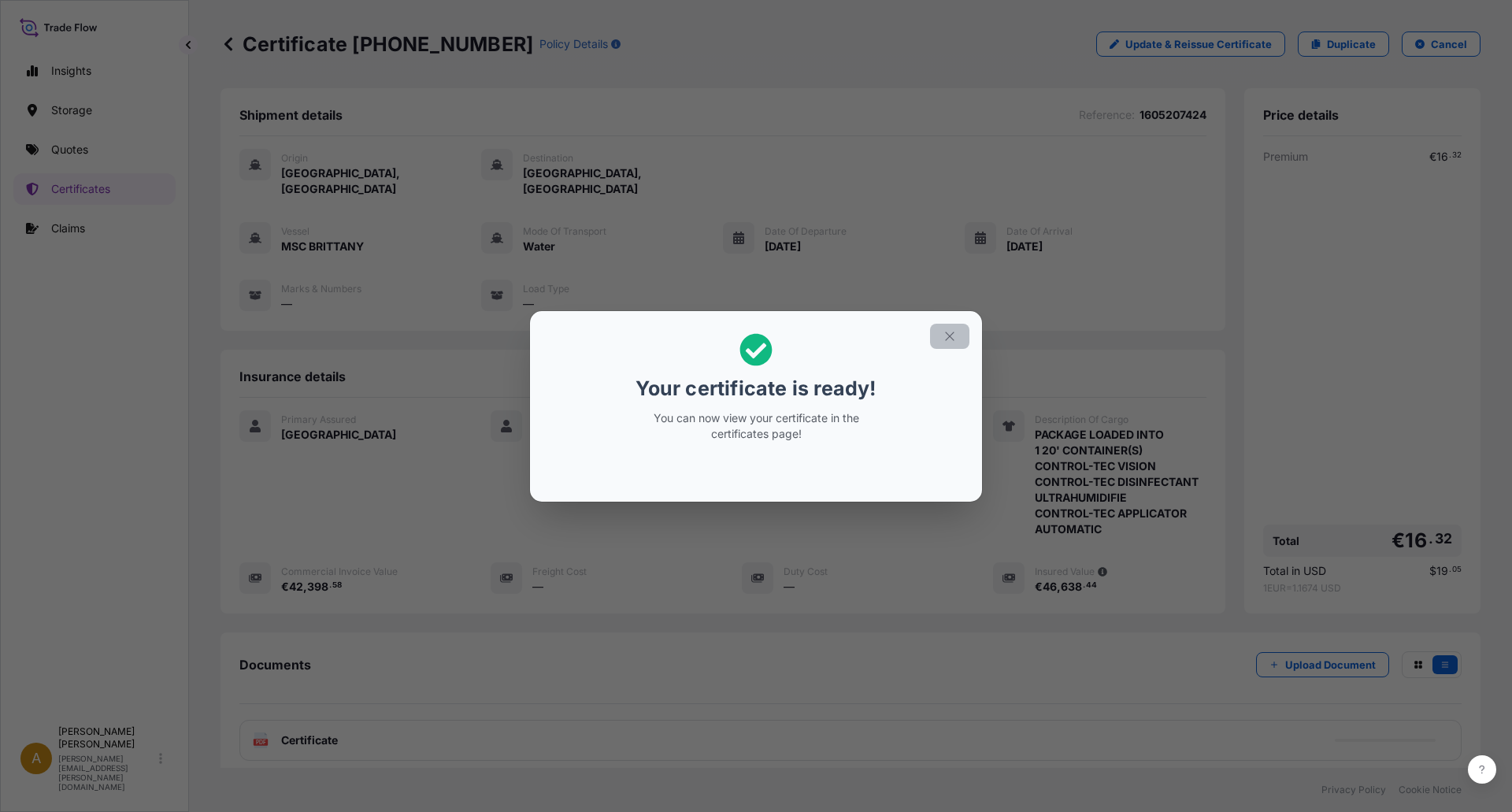
click at [954, 341] on icon "button" at bounding box center [950, 336] width 14 height 14
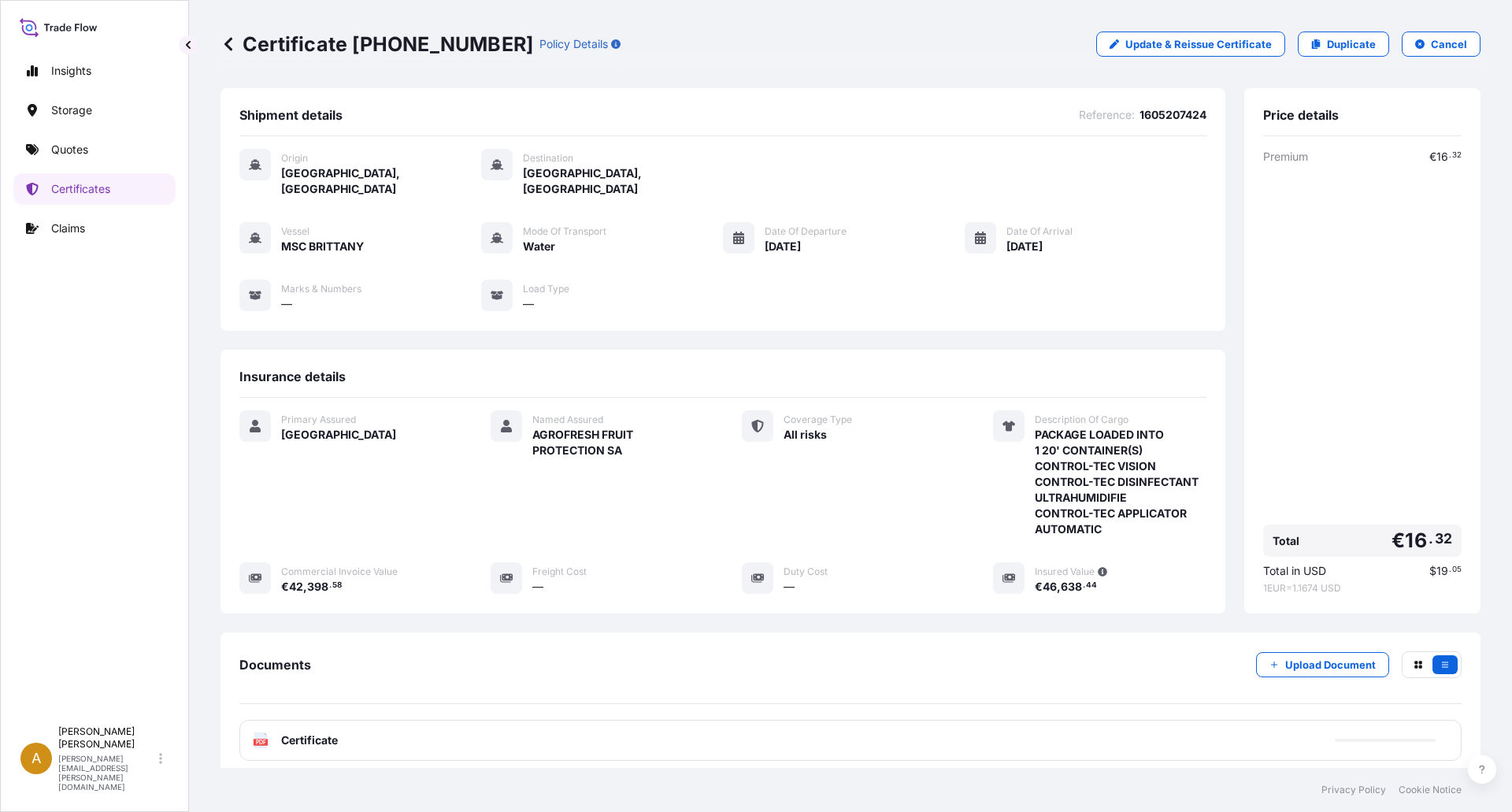
click at [259, 739] on rect at bounding box center [261, 741] width 14 height 6
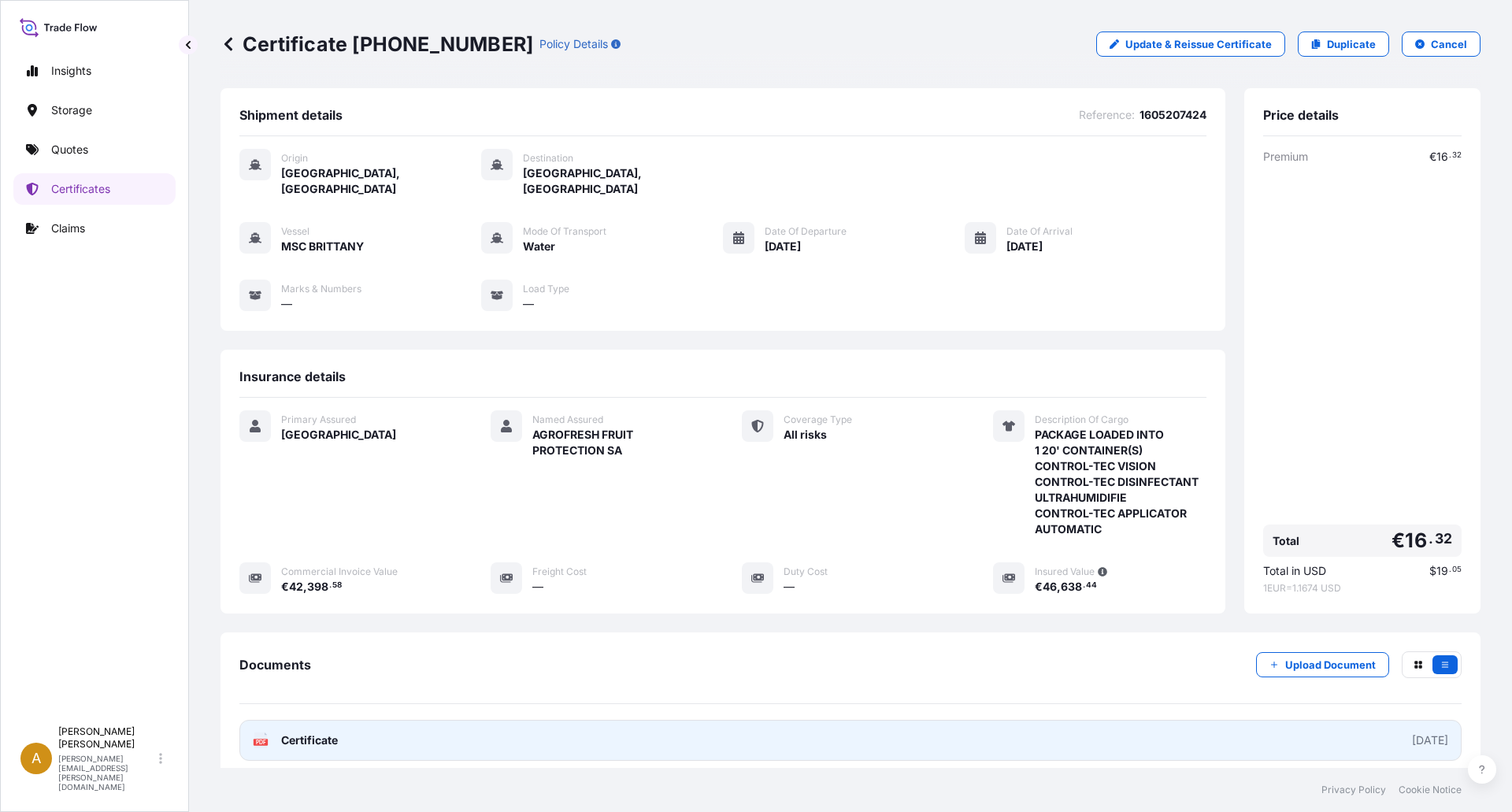
click at [266, 732] on icon at bounding box center [260, 740] width 13 height 16
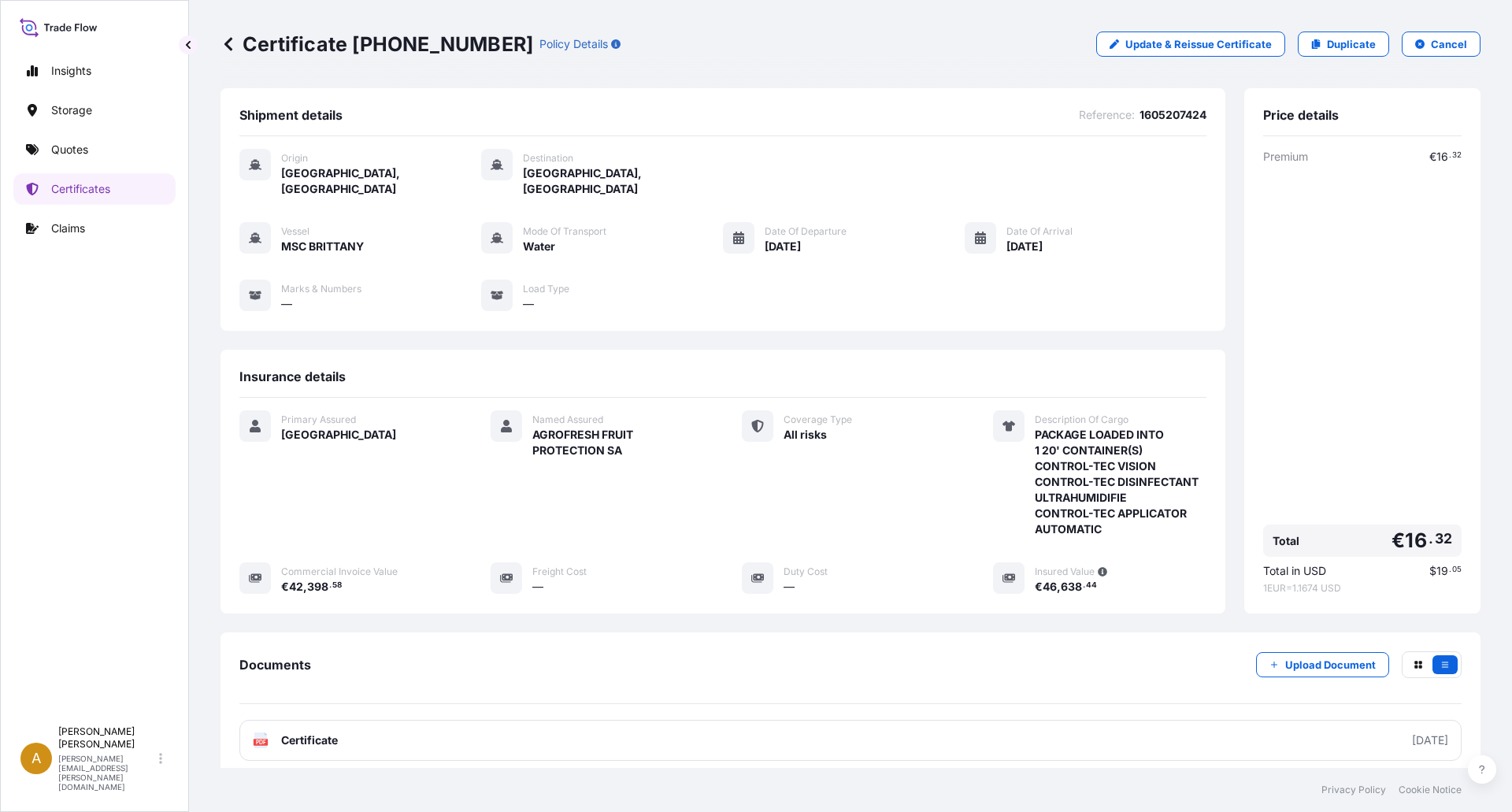
click at [523, 283] on span "Load Type" at bounding box center [546, 289] width 46 height 13
